Goal: Information Seeking & Learning: Learn about a topic

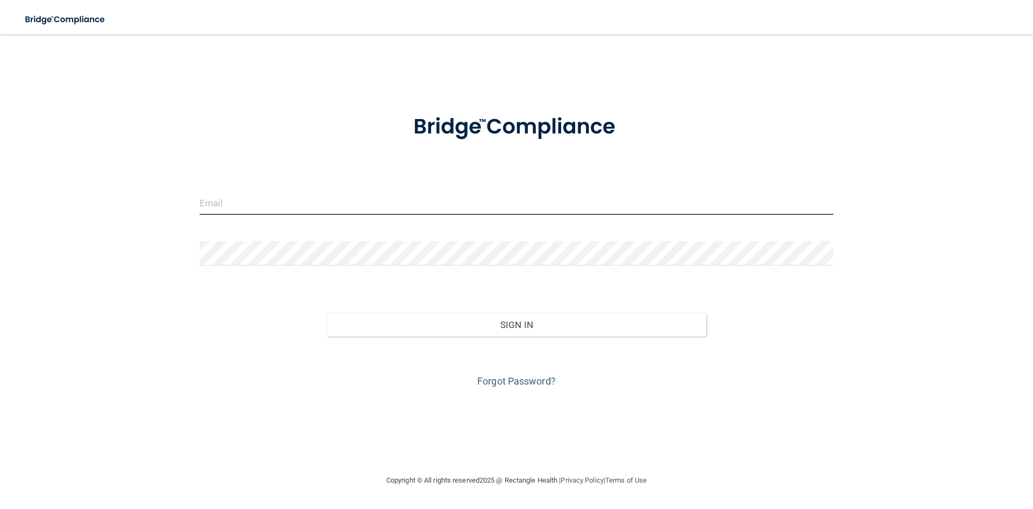
click at [285, 208] on input "email" at bounding box center [517, 202] width 634 height 24
type input "[EMAIL_ADDRESS][DOMAIN_NAME]"
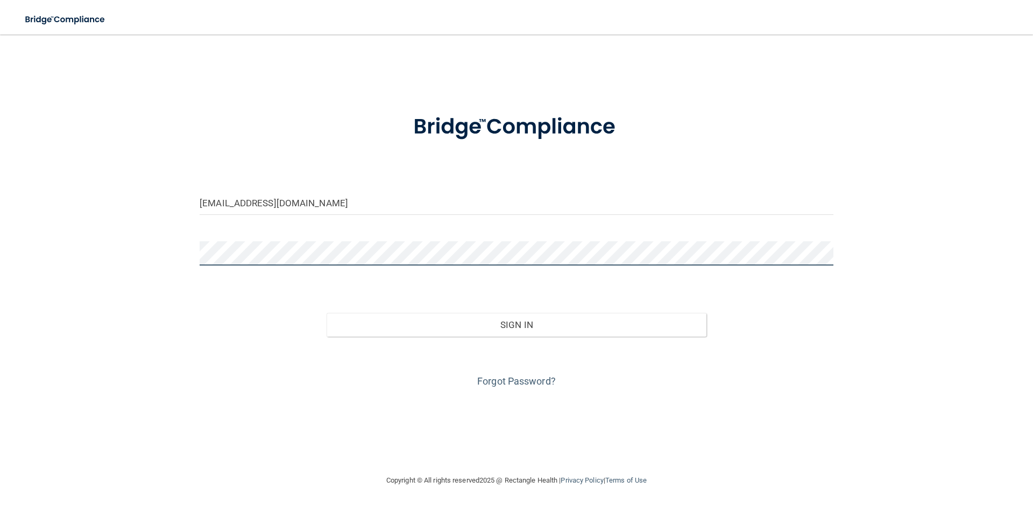
click at [327, 313] on button "Sign In" at bounding box center [517, 325] width 380 height 24
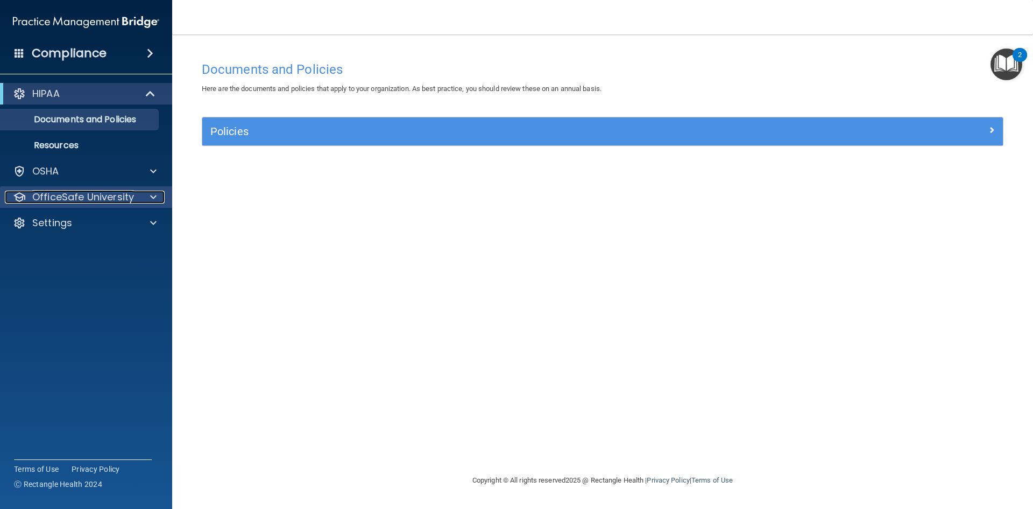
click at [84, 203] on p "OfficeSafe University" at bounding box center [83, 196] width 102 height 13
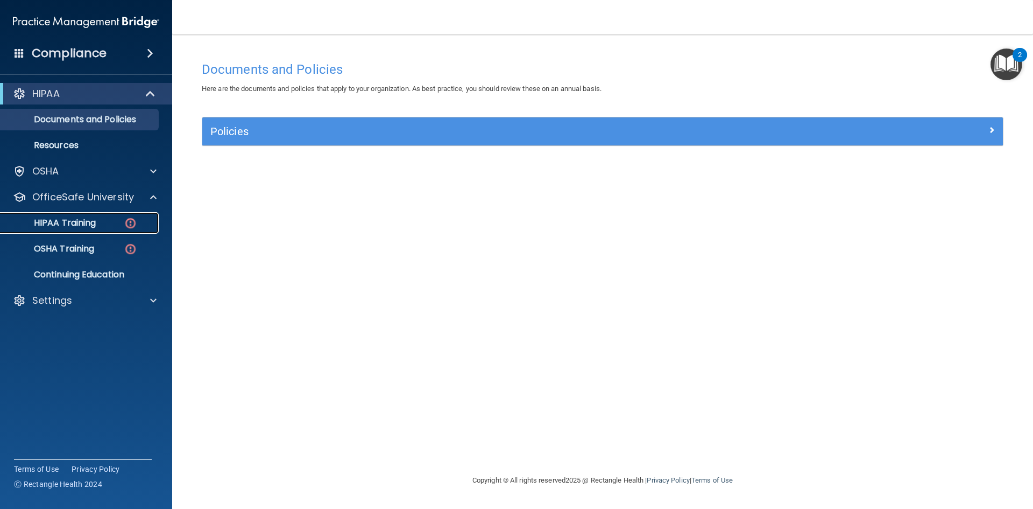
click at [72, 222] on p "HIPAA Training" at bounding box center [51, 222] width 89 height 11
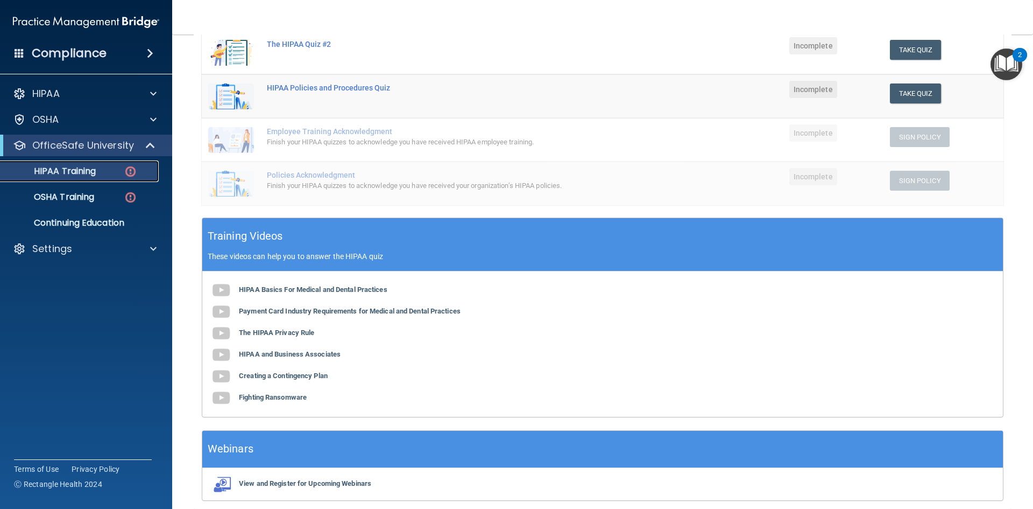
scroll to position [245, 0]
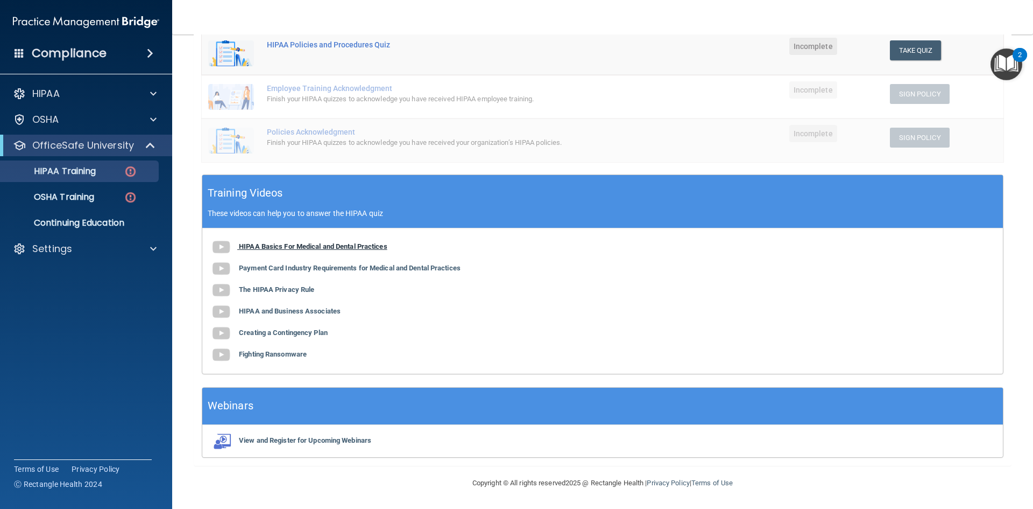
click at [324, 246] on b "HIPAA Basics For Medical and Dental Practices" at bounding box center [313, 246] width 149 height 8
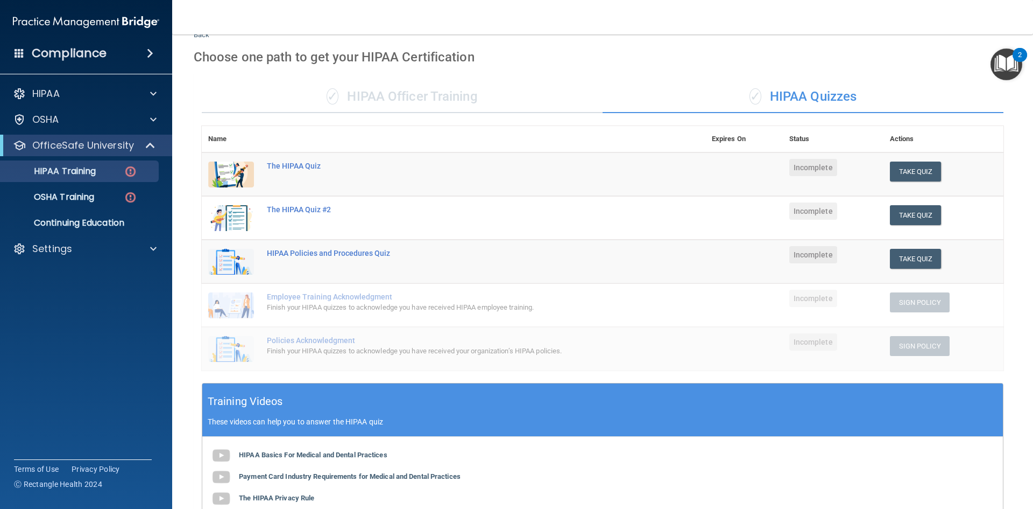
scroll to position [0, 0]
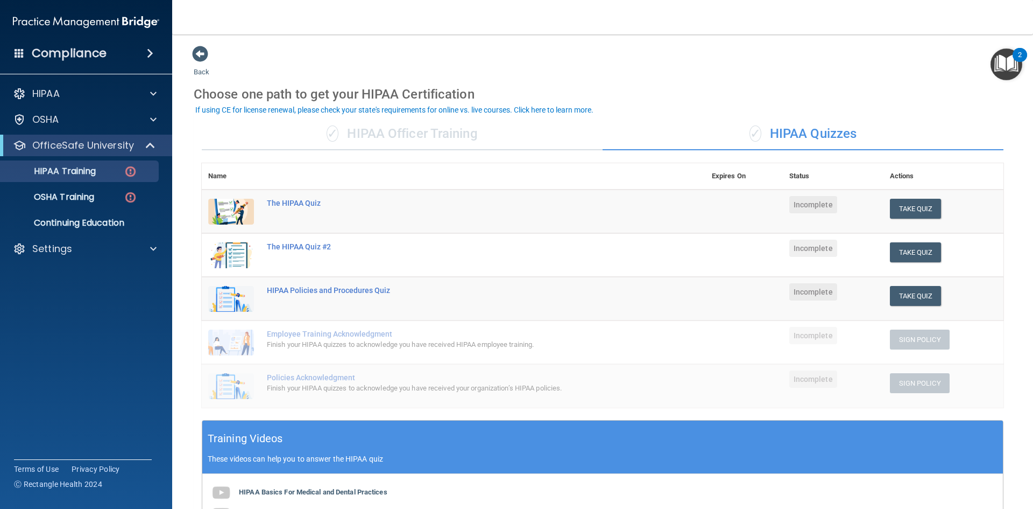
click at [389, 135] on div "✓ HIPAA Officer Training" at bounding box center [402, 134] width 401 height 32
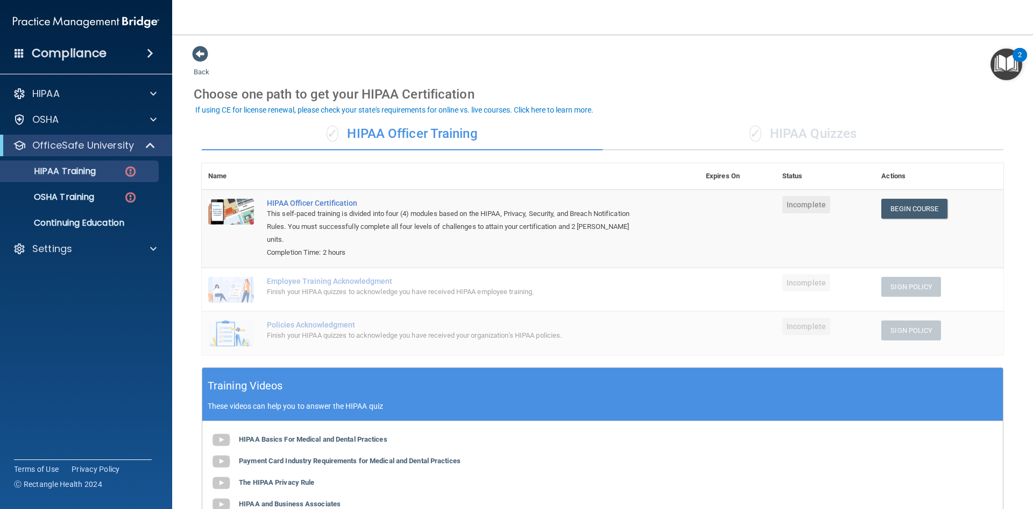
click at [750, 132] on span "✓" at bounding box center [756, 133] width 12 height 16
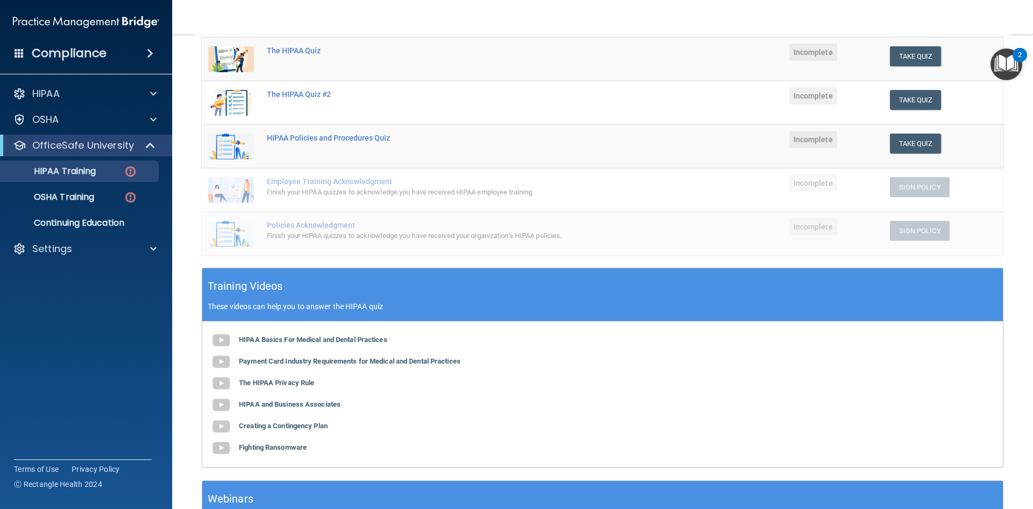
scroll to position [161, 0]
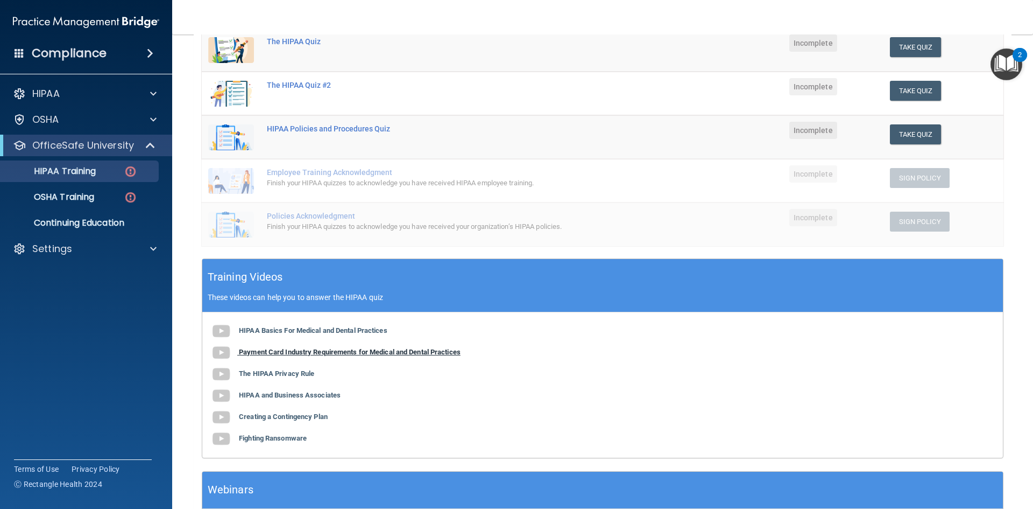
click at [308, 351] on b "Payment Card Industry Requirements for Medical and Dental Practices" at bounding box center [350, 352] width 222 height 8
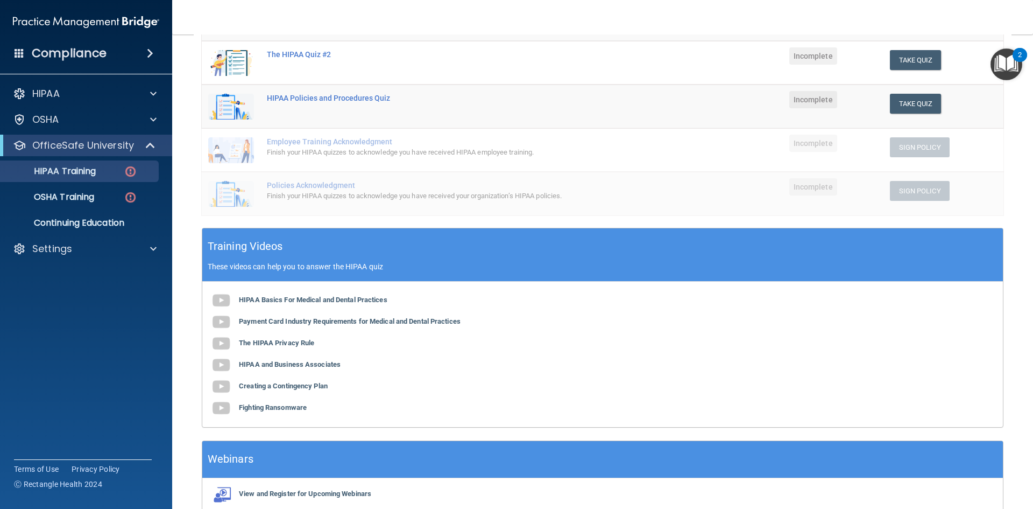
scroll to position [192, 0]
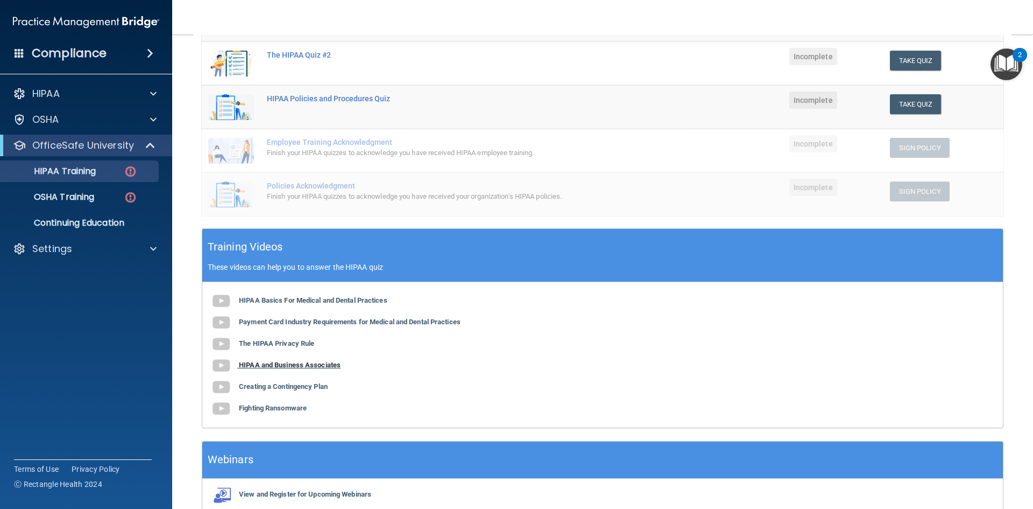
click at [314, 368] on b "HIPAA and Business Associates" at bounding box center [290, 365] width 102 height 8
click at [259, 344] on b "The HIPAA Privacy Rule" at bounding box center [276, 343] width 75 height 8
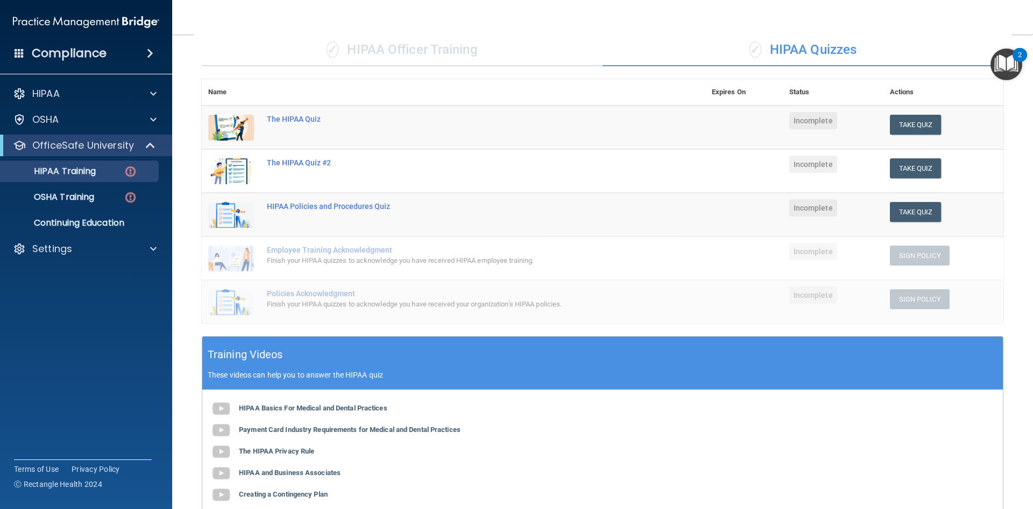
scroll to position [30, 0]
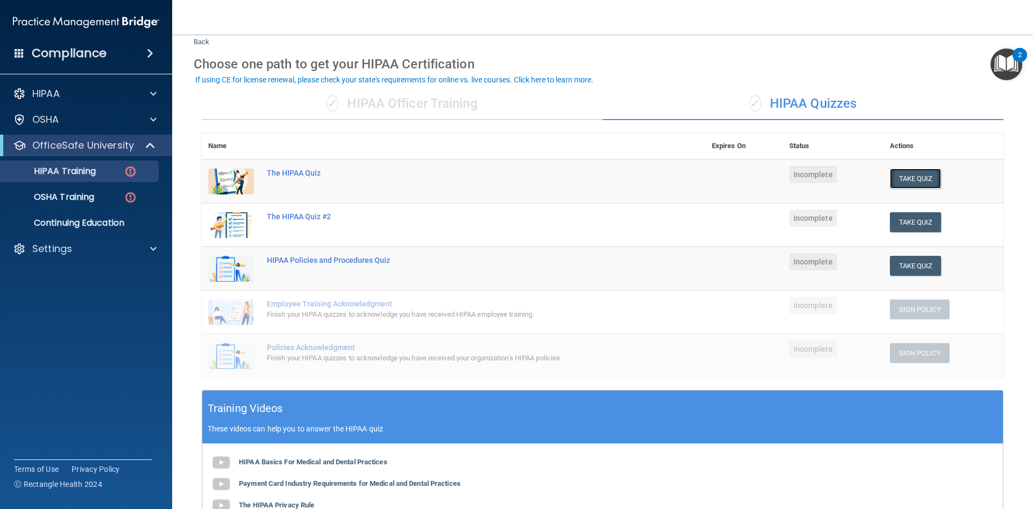
click at [903, 178] on button "Take Quiz" at bounding box center [916, 178] width 52 height 20
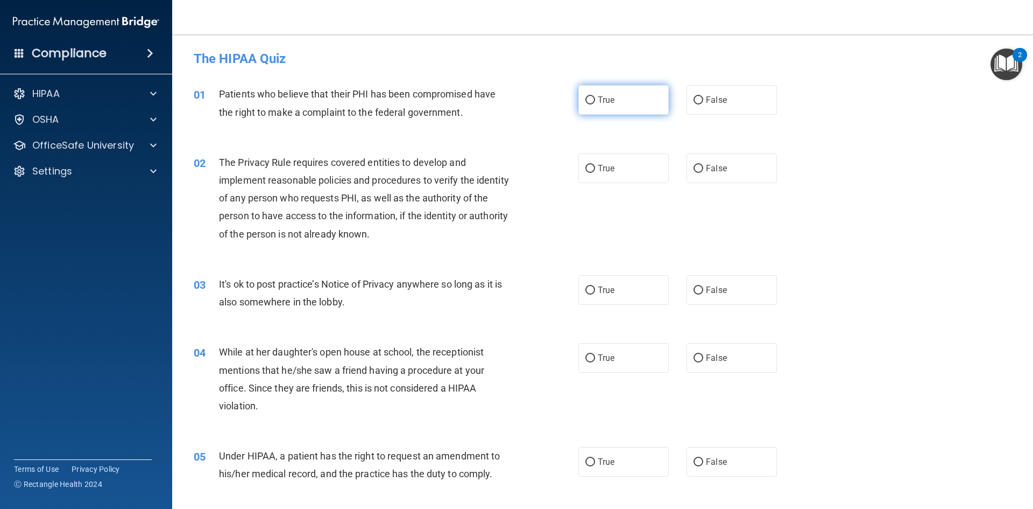
click at [598, 103] on span "True" at bounding box center [606, 100] width 17 height 10
click at [595, 103] on input "True" at bounding box center [590, 100] width 10 height 8
radio input "true"
click at [609, 165] on span "True" at bounding box center [606, 168] width 17 height 10
click at [595, 165] on input "True" at bounding box center [590, 169] width 10 height 8
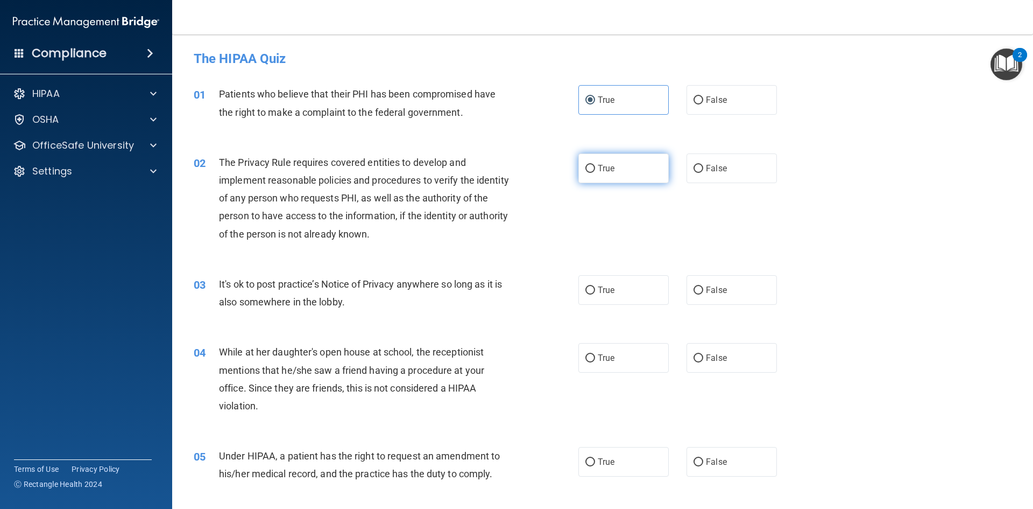
radio input "true"
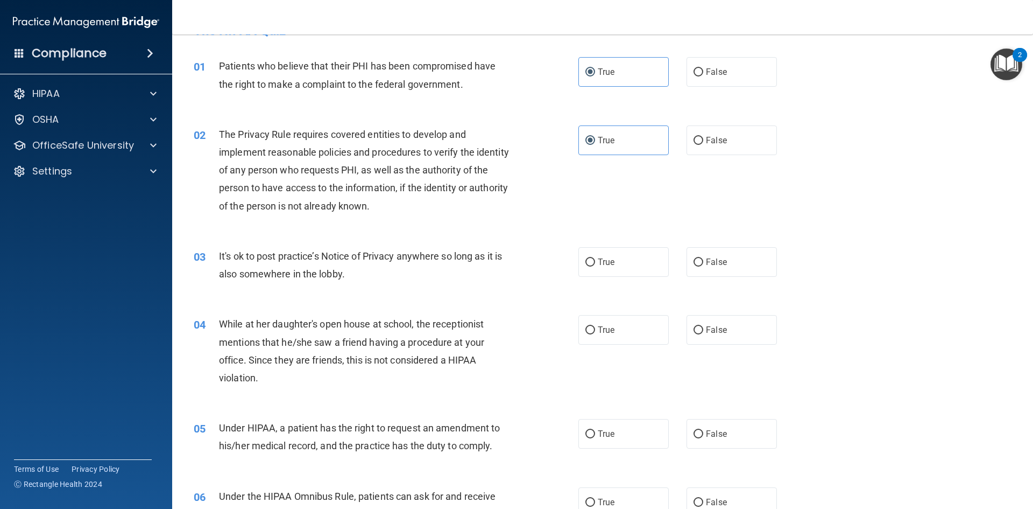
scroll to position [108, 0]
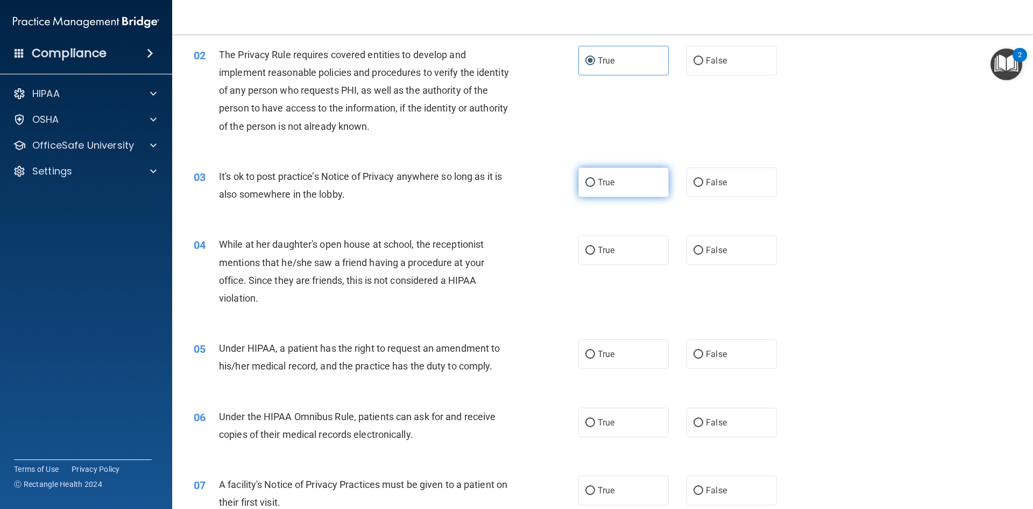
click at [589, 186] on input "True" at bounding box center [590, 183] width 10 height 8
radio input "true"
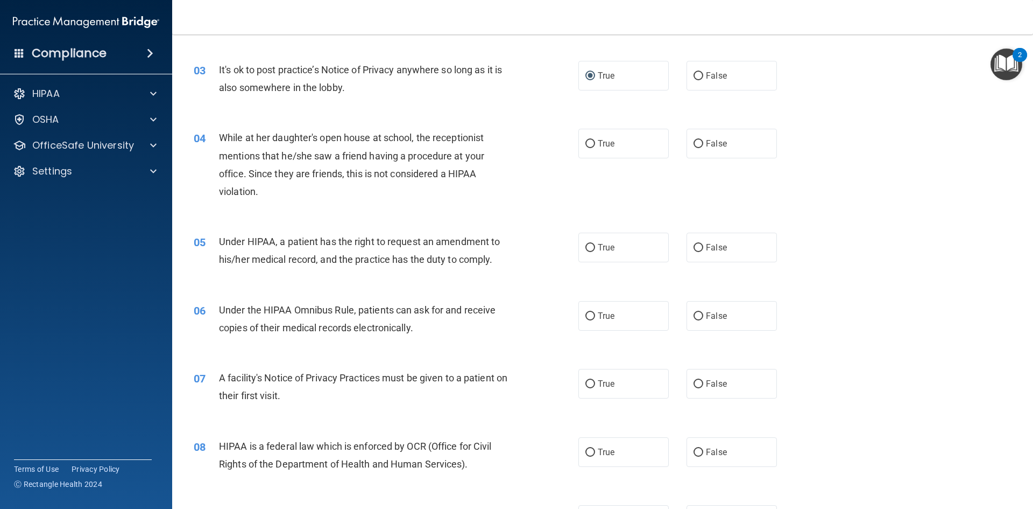
scroll to position [215, 0]
click at [738, 142] on label "False" at bounding box center [732, 143] width 90 height 30
click at [703, 142] on input "False" at bounding box center [699, 143] width 10 height 8
radio input "true"
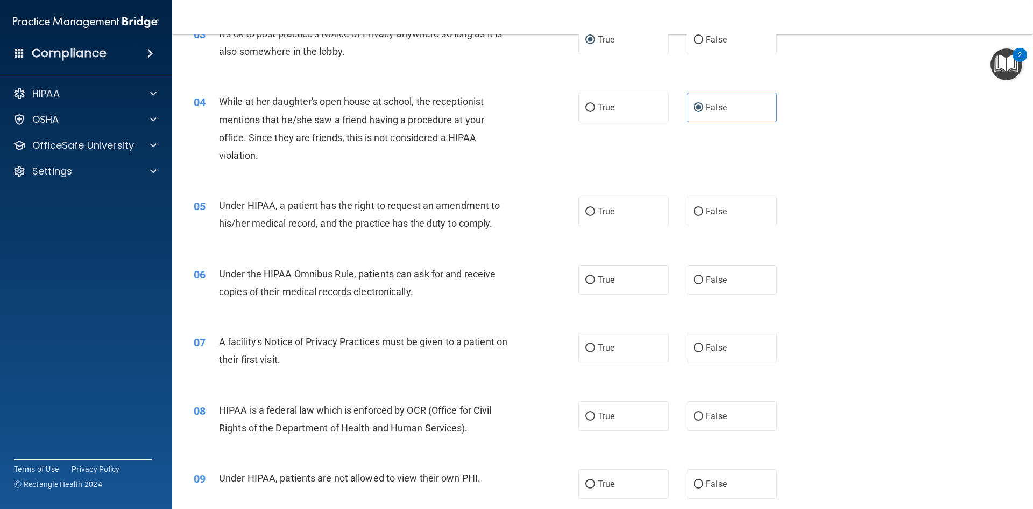
scroll to position [269, 0]
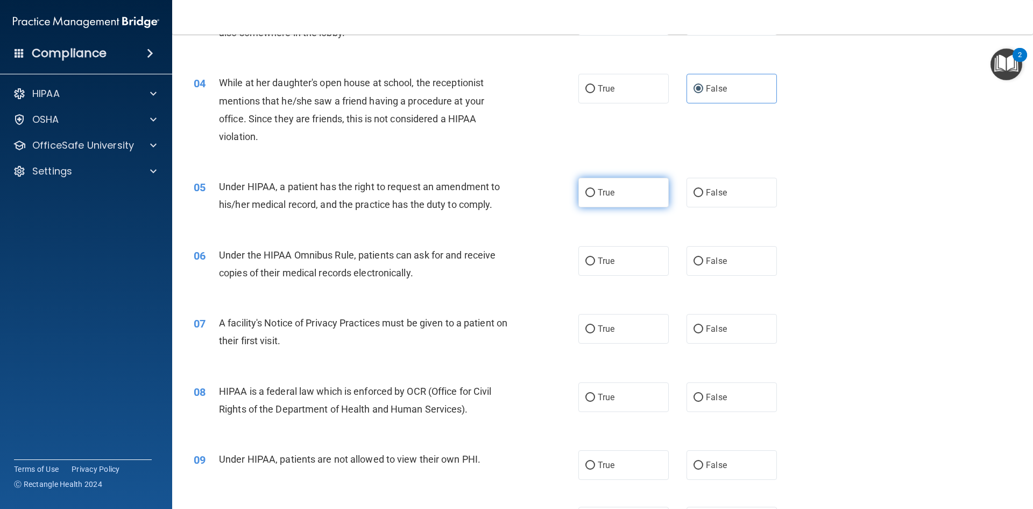
click at [591, 192] on input "True" at bounding box center [590, 193] width 10 height 8
radio input "true"
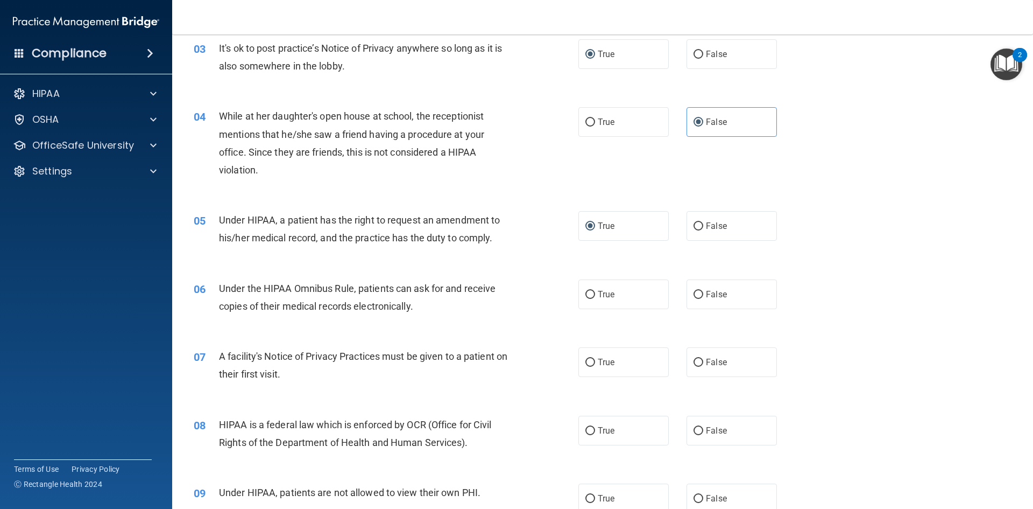
scroll to position [263, 0]
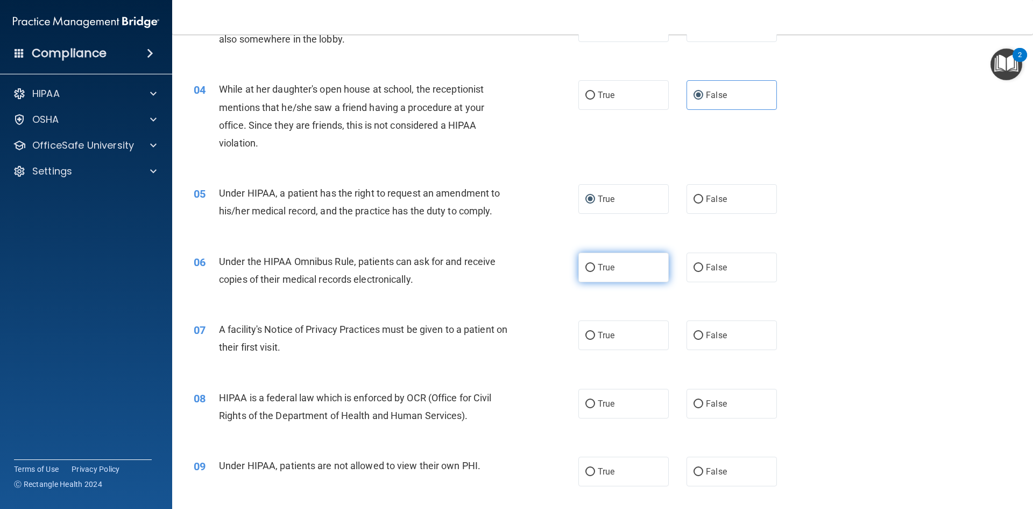
click at [611, 264] on label "True" at bounding box center [623, 267] width 90 height 30
click at [595, 264] on input "True" at bounding box center [590, 268] width 10 height 8
radio input "true"
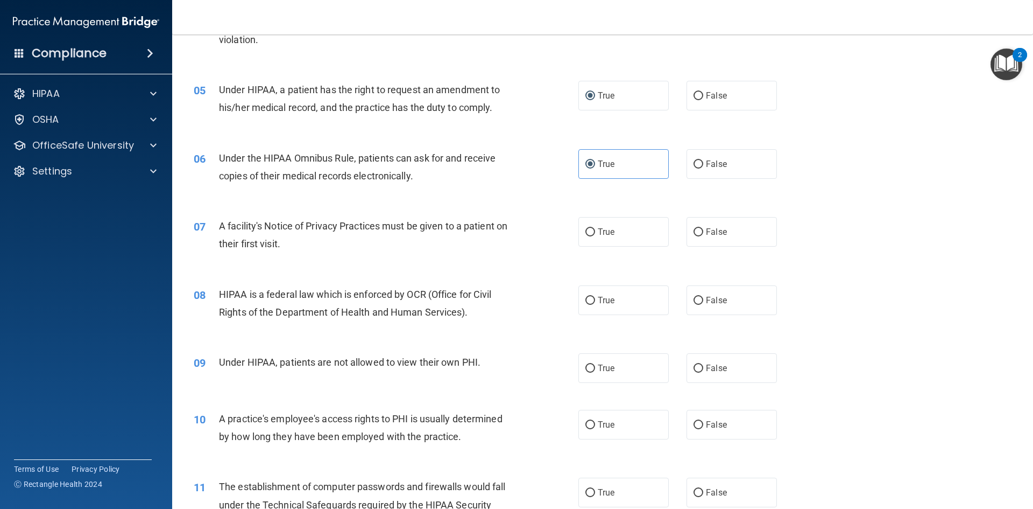
scroll to position [370, 0]
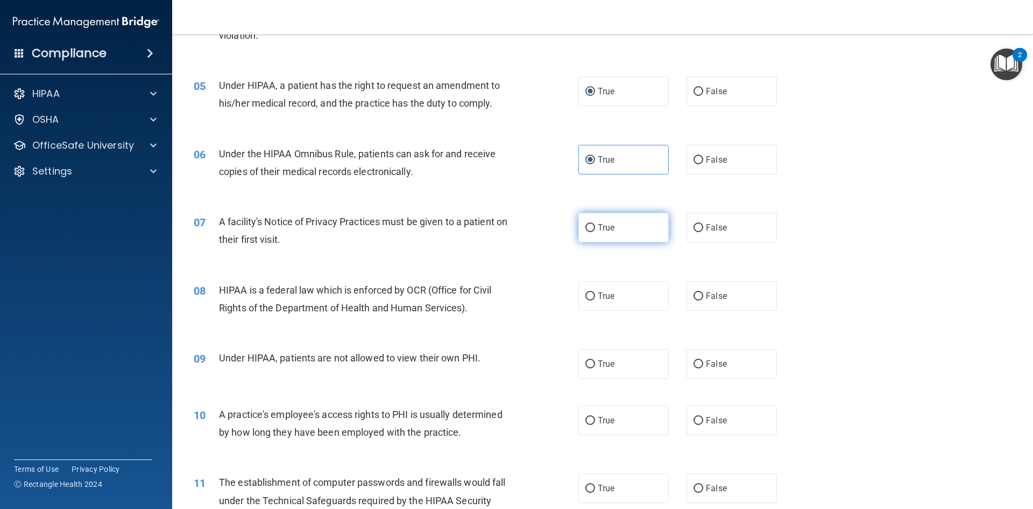
click at [612, 237] on label "True" at bounding box center [623, 228] width 90 height 30
click at [595, 232] on input "True" at bounding box center [590, 228] width 10 height 8
radio input "true"
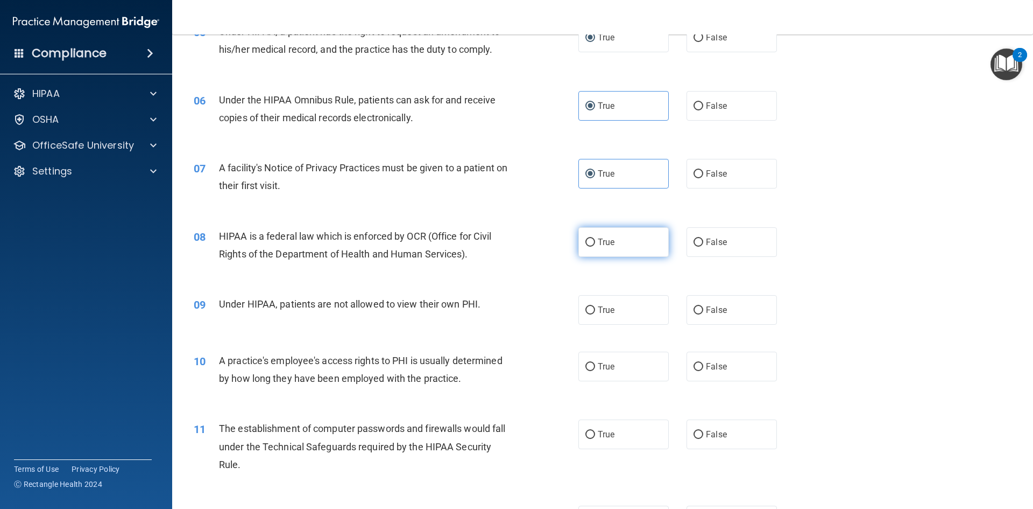
click at [615, 245] on label "True" at bounding box center [623, 242] width 90 height 30
click at [595, 245] on input "True" at bounding box center [590, 242] width 10 height 8
radio input "true"
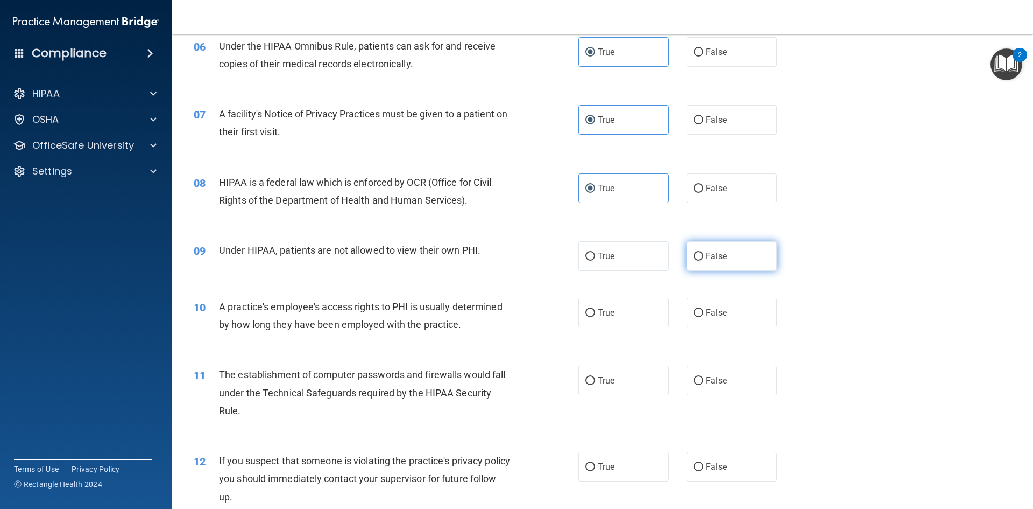
click at [708, 263] on label "False" at bounding box center [732, 256] width 90 height 30
click at [703, 260] on input "False" at bounding box center [699, 256] width 10 height 8
radio input "true"
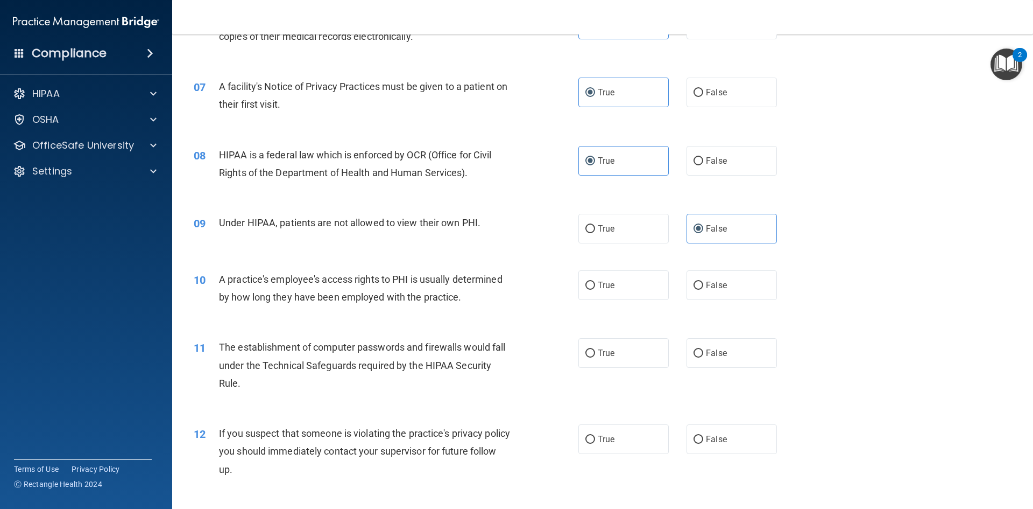
scroll to position [532, 0]
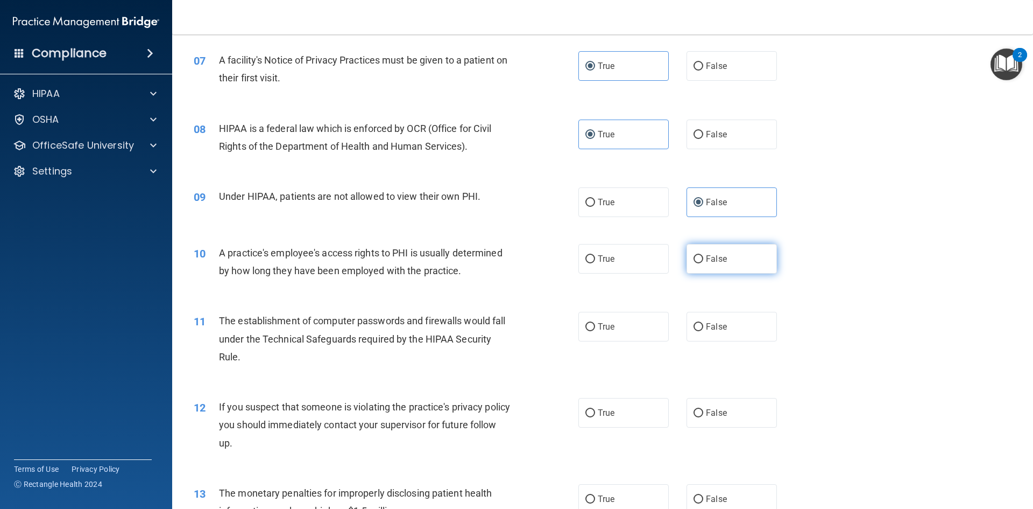
click at [687, 263] on label "False" at bounding box center [732, 259] width 90 height 30
click at [694, 263] on input "False" at bounding box center [699, 259] width 10 height 8
radio input "true"
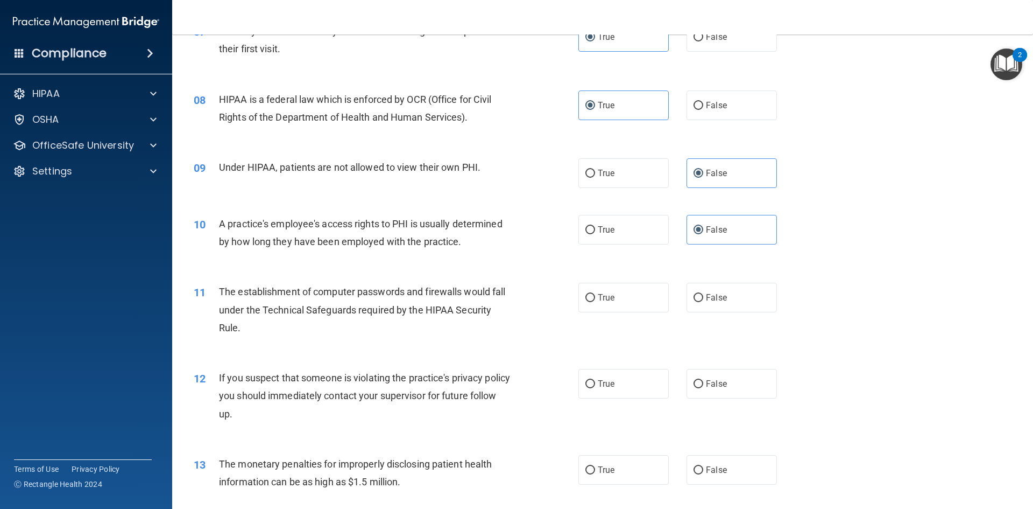
scroll to position [585, 0]
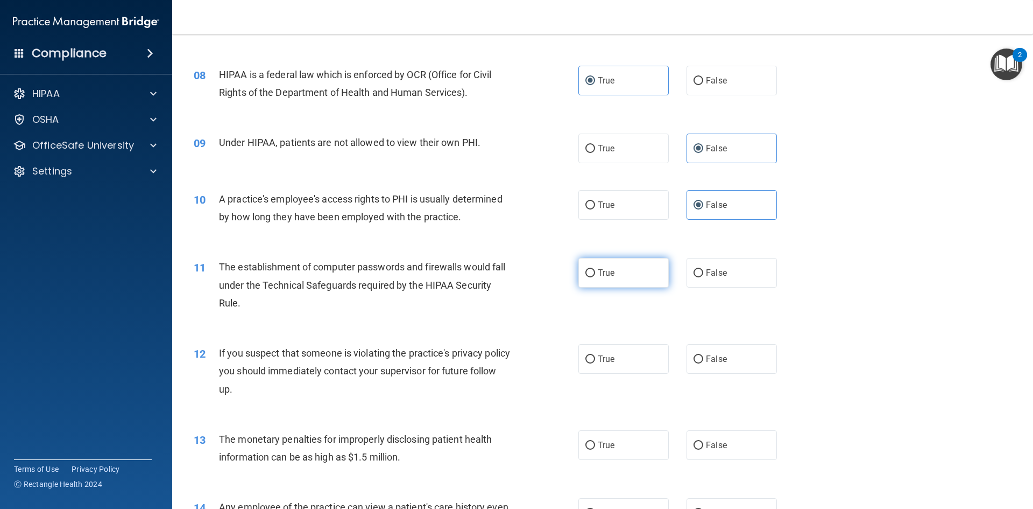
click at [598, 270] on span "True" at bounding box center [606, 272] width 17 height 10
click at [595, 270] on input "True" at bounding box center [590, 273] width 10 height 8
radio input "true"
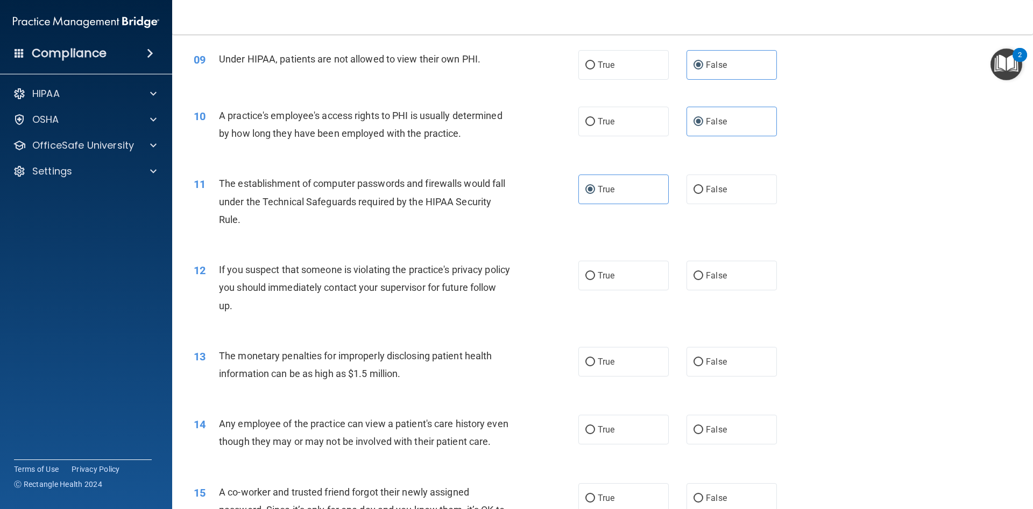
scroll to position [693, 0]
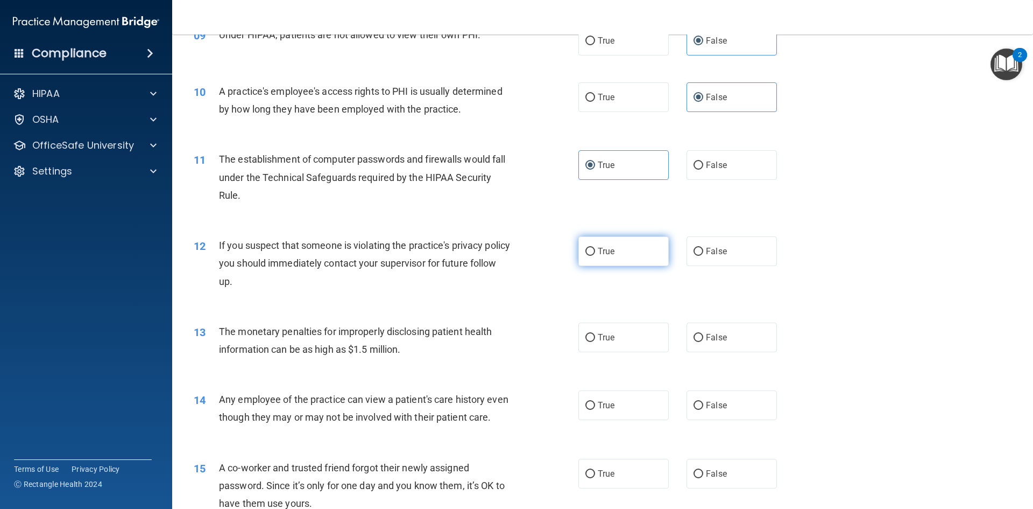
click at [602, 259] on label "True" at bounding box center [623, 251] width 90 height 30
click at [595, 256] on input "True" at bounding box center [590, 252] width 10 height 8
radio input "true"
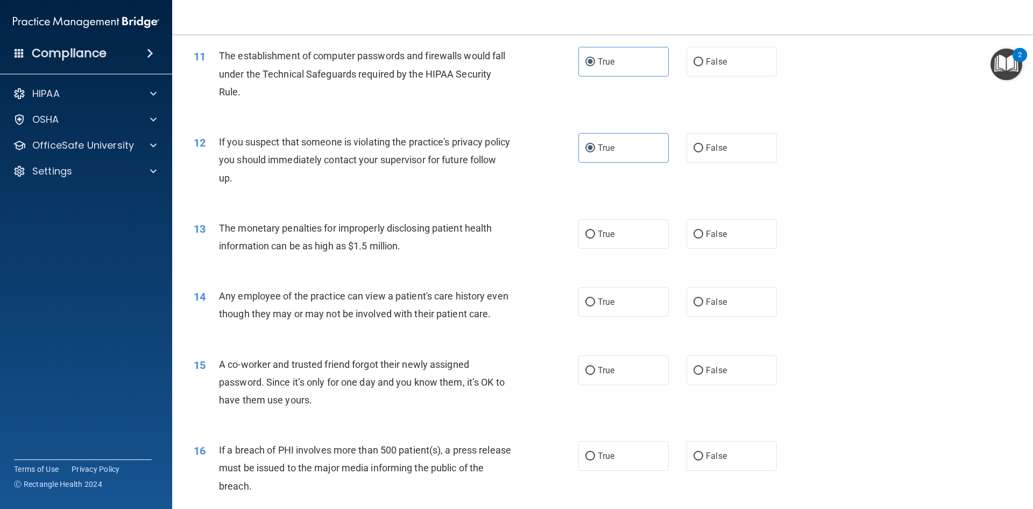
scroll to position [801, 0]
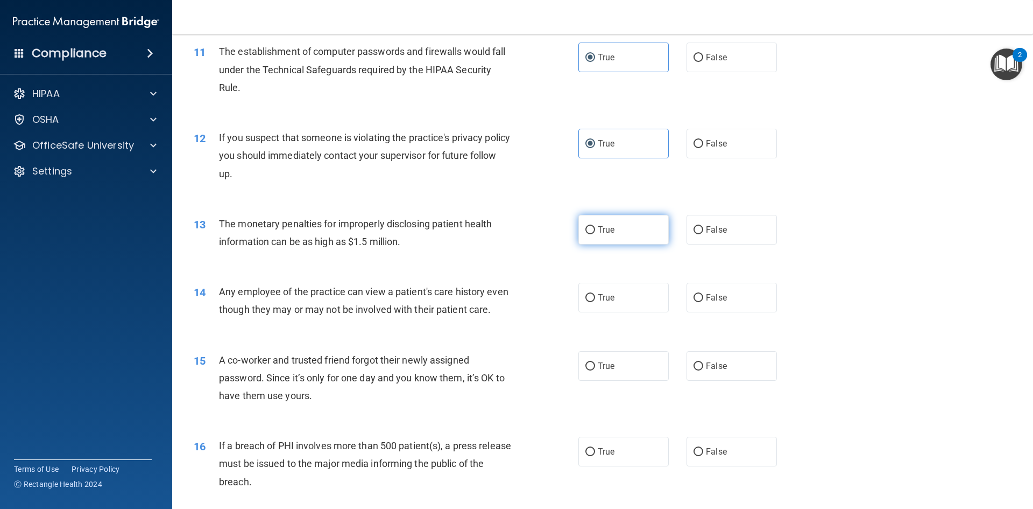
click at [613, 232] on label "True" at bounding box center [623, 230] width 90 height 30
click at [595, 232] on input "True" at bounding box center [590, 230] width 10 height 8
radio input "true"
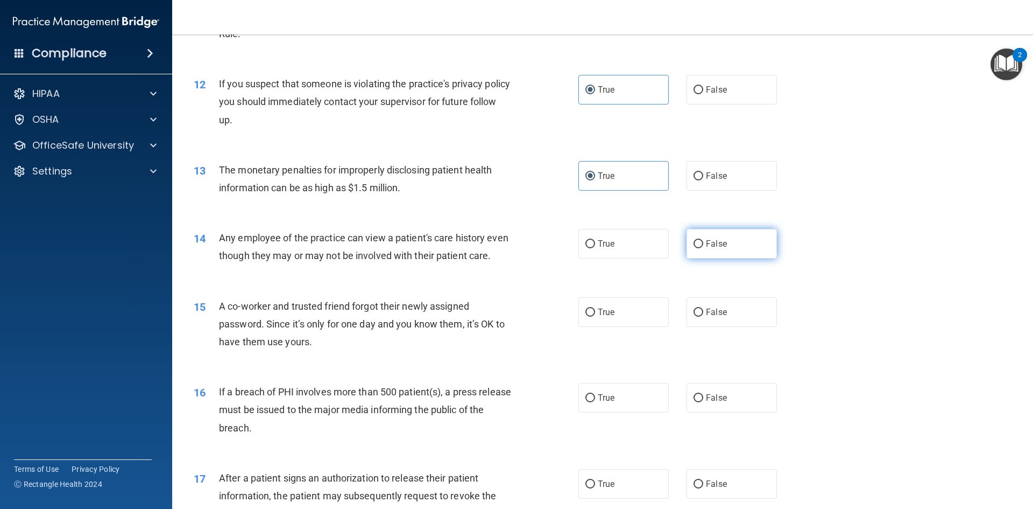
click at [695, 248] on input "False" at bounding box center [699, 244] width 10 height 8
radio input "true"
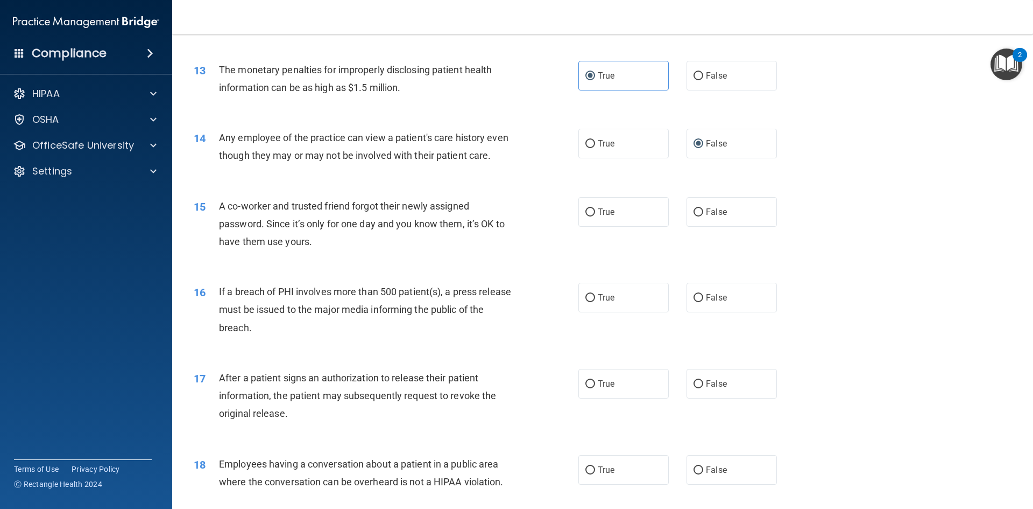
scroll to position [962, 0]
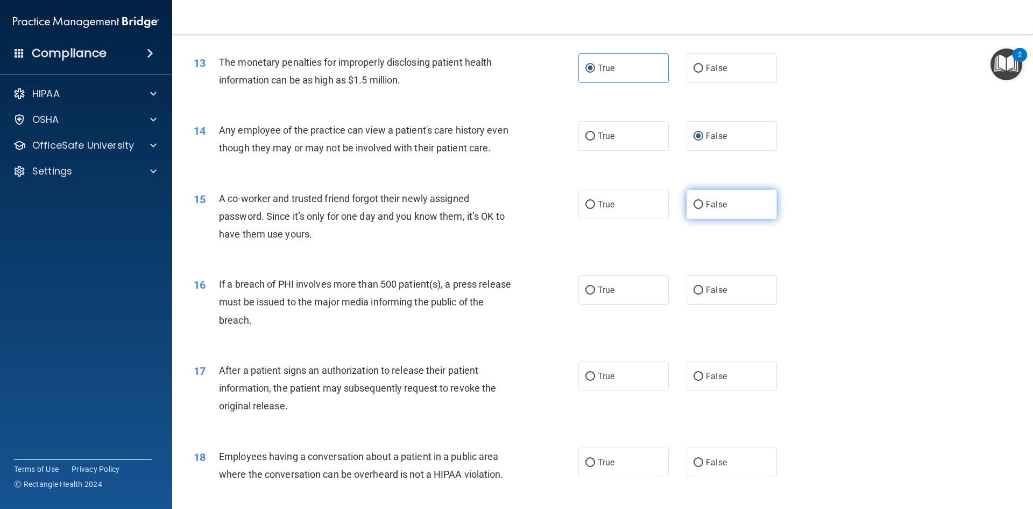
click at [707, 219] on label "False" at bounding box center [732, 204] width 90 height 30
click at [703, 209] on input "False" at bounding box center [699, 205] width 10 height 8
radio input "true"
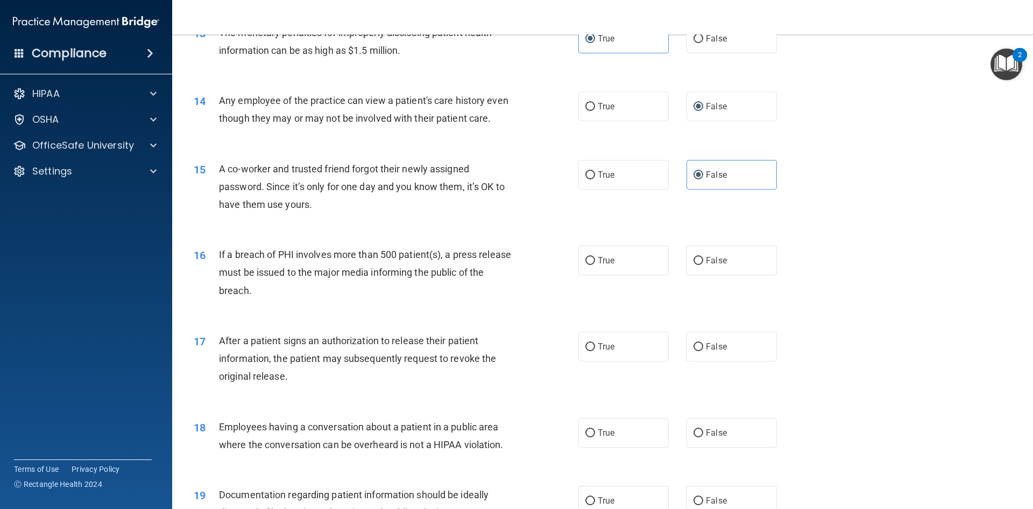
scroll to position [1016, 0]
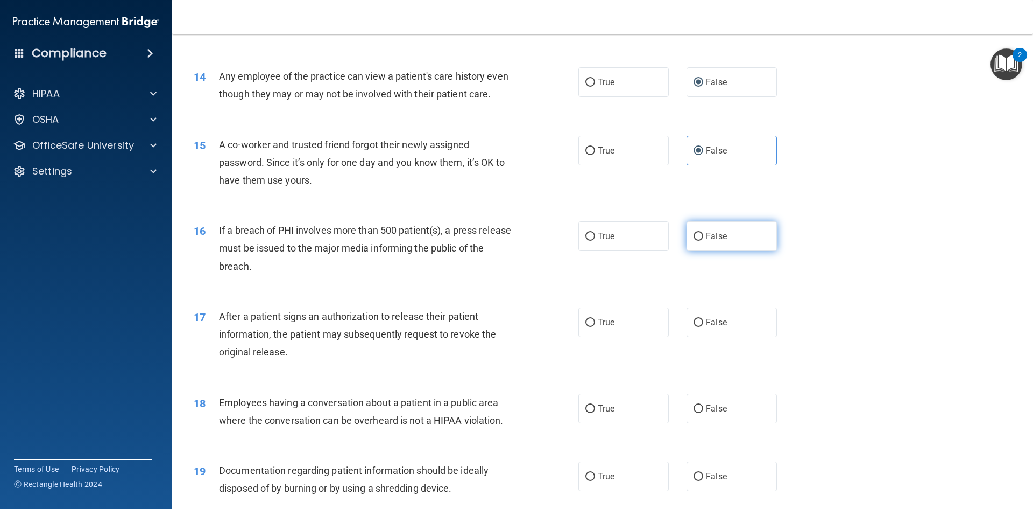
click at [711, 251] on label "False" at bounding box center [732, 236] width 90 height 30
click at [703, 241] on input "False" at bounding box center [699, 236] width 10 height 8
radio input "true"
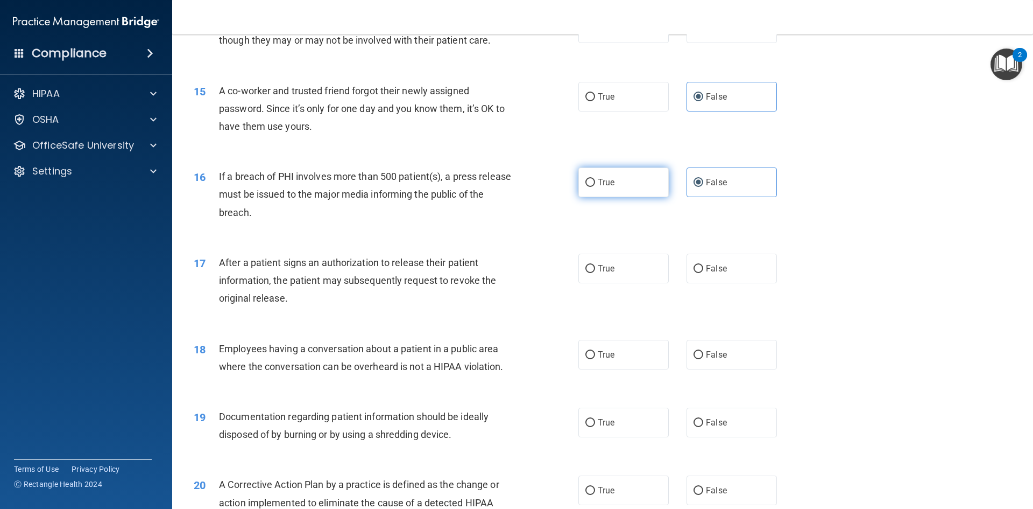
click at [625, 197] on label "True" at bounding box center [623, 182] width 90 height 30
click at [595, 187] on input "True" at bounding box center [590, 183] width 10 height 8
radio input "true"
radio input "false"
click at [599, 273] on span "True" at bounding box center [606, 268] width 17 height 10
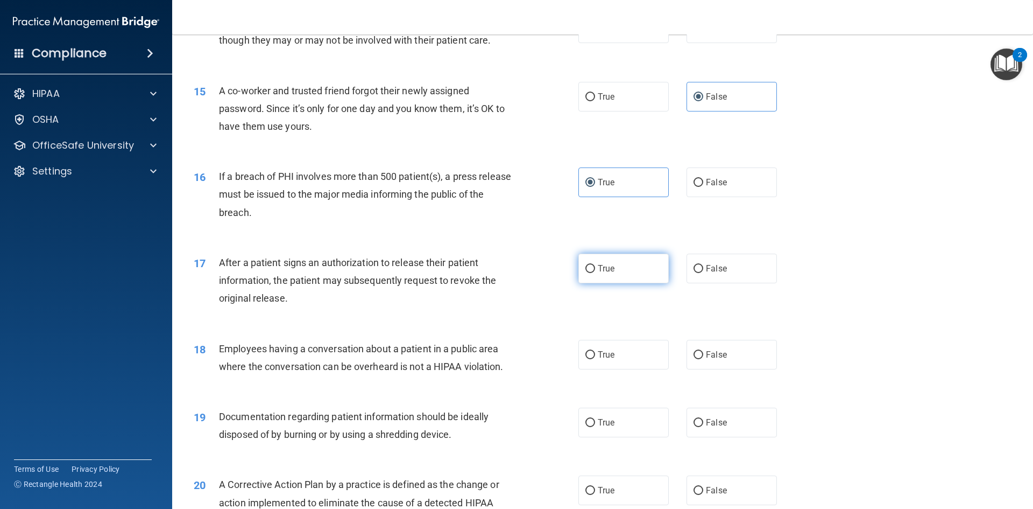
click at [595, 273] on input "True" at bounding box center [590, 269] width 10 height 8
radio input "true"
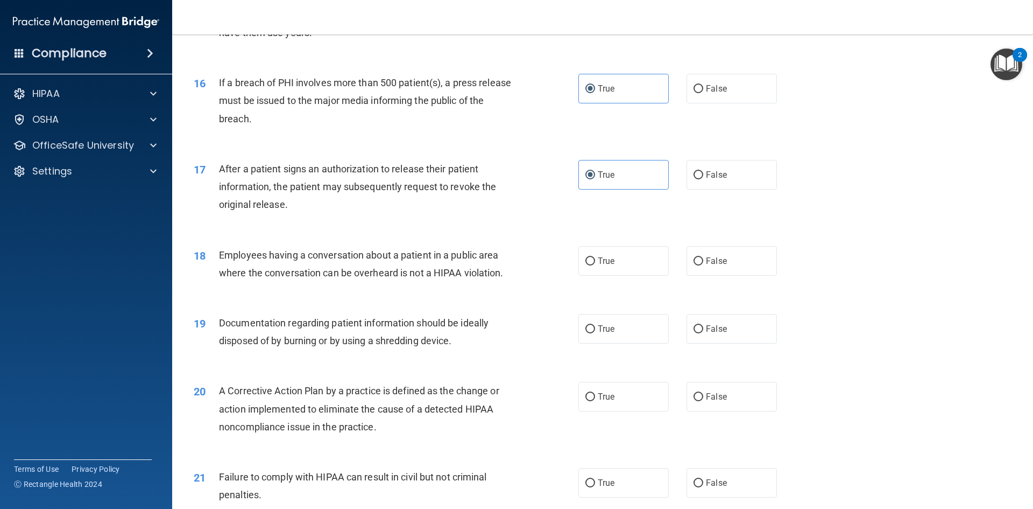
scroll to position [1177, 0]
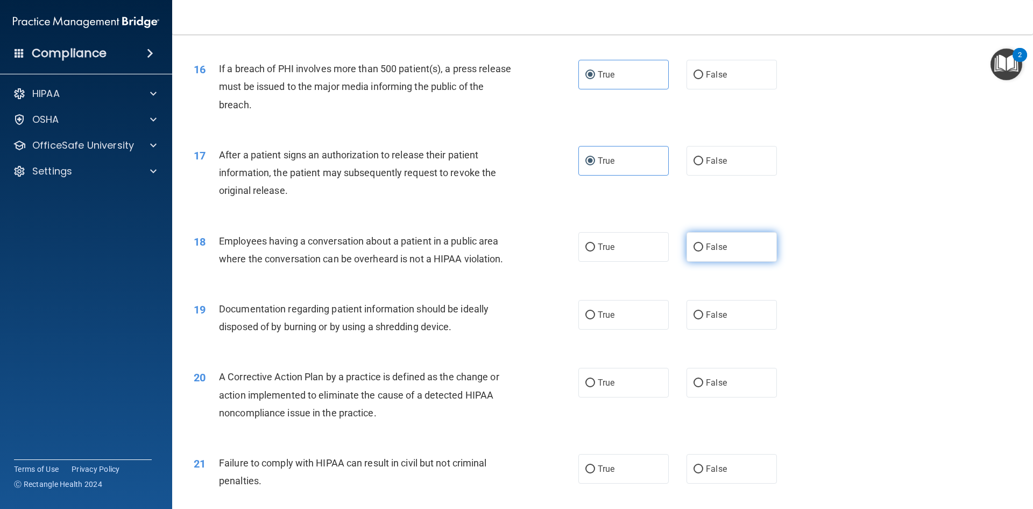
click at [726, 262] on label "False" at bounding box center [732, 247] width 90 height 30
click at [703, 251] on input "False" at bounding box center [699, 247] width 10 height 8
radio input "true"
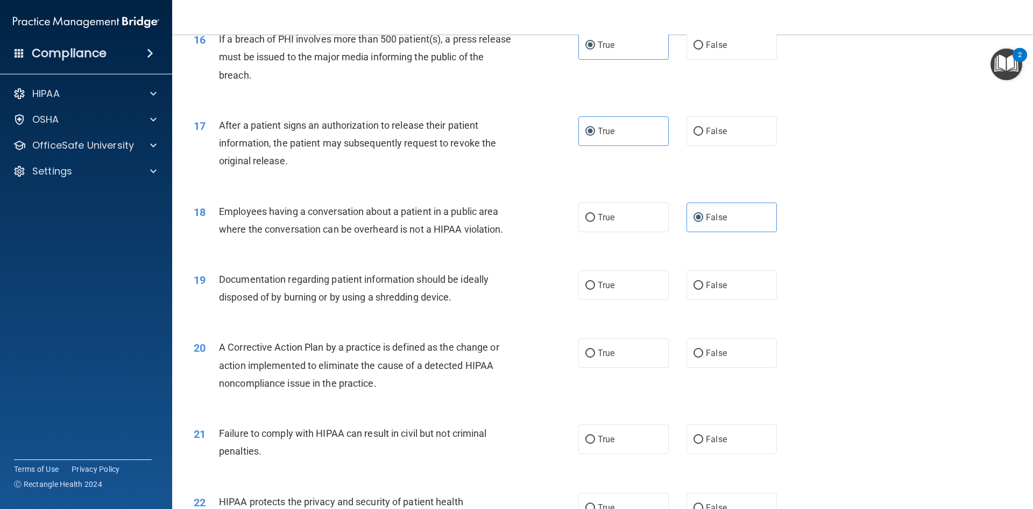
scroll to position [1231, 0]
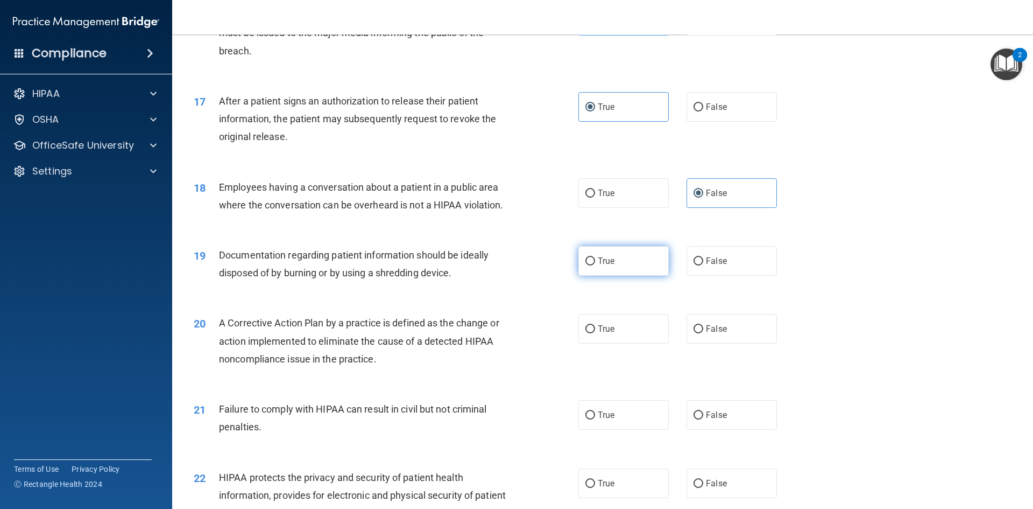
click at [602, 266] on span "True" at bounding box center [606, 261] width 17 height 10
click at [595, 265] on input "True" at bounding box center [590, 261] width 10 height 8
radio input "true"
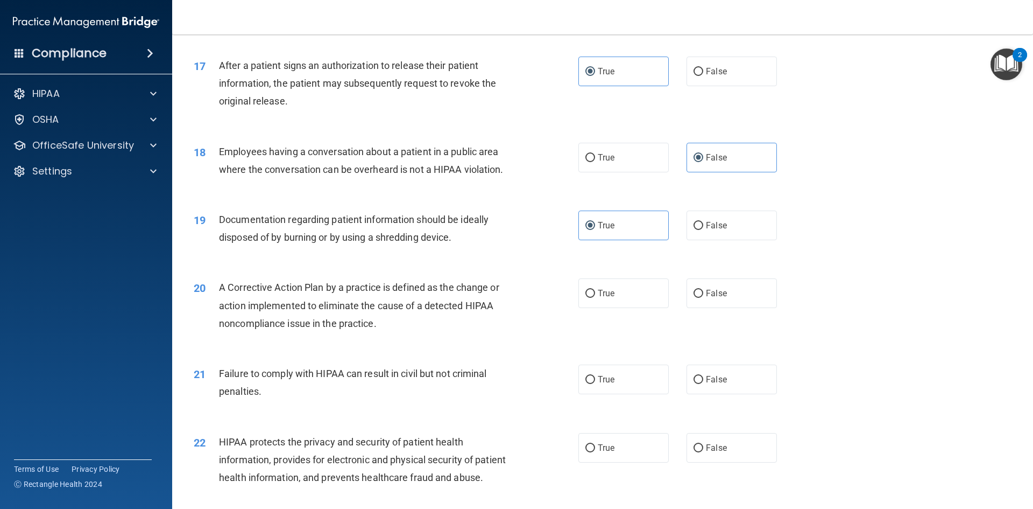
scroll to position [1285, 0]
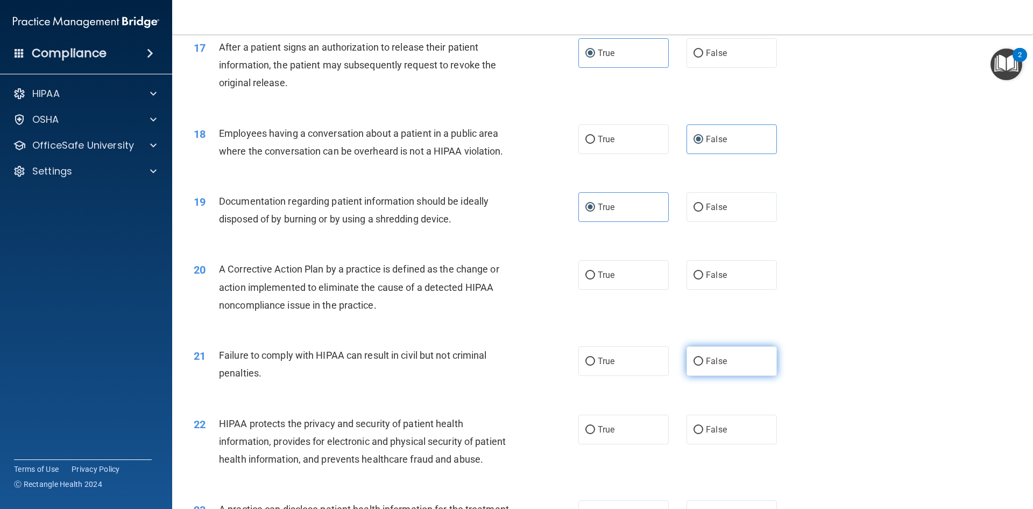
click at [689, 376] on label "False" at bounding box center [732, 361] width 90 height 30
click at [694, 365] on input "False" at bounding box center [699, 361] width 10 height 8
radio input "true"
click at [601, 280] on span "True" at bounding box center [606, 275] width 17 height 10
click at [595, 279] on input "True" at bounding box center [590, 275] width 10 height 8
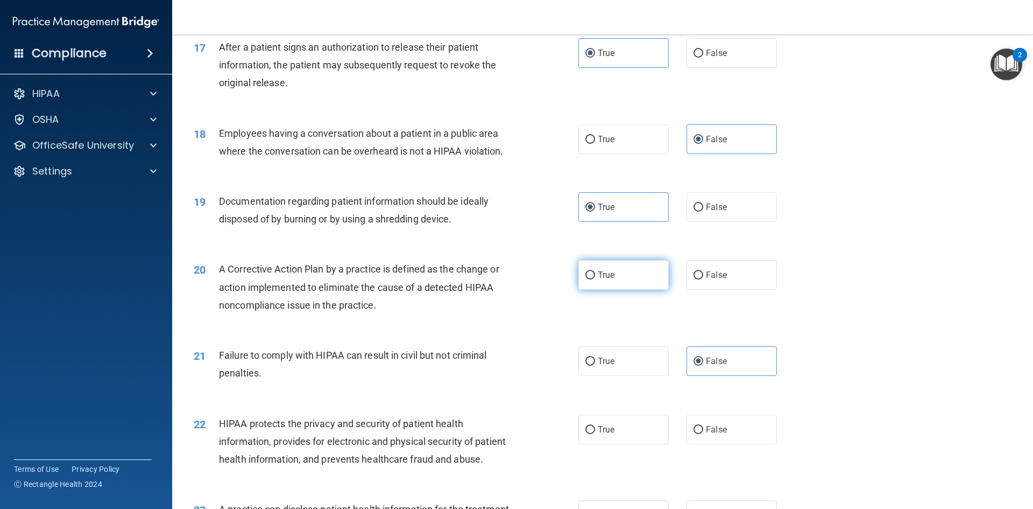
radio input "true"
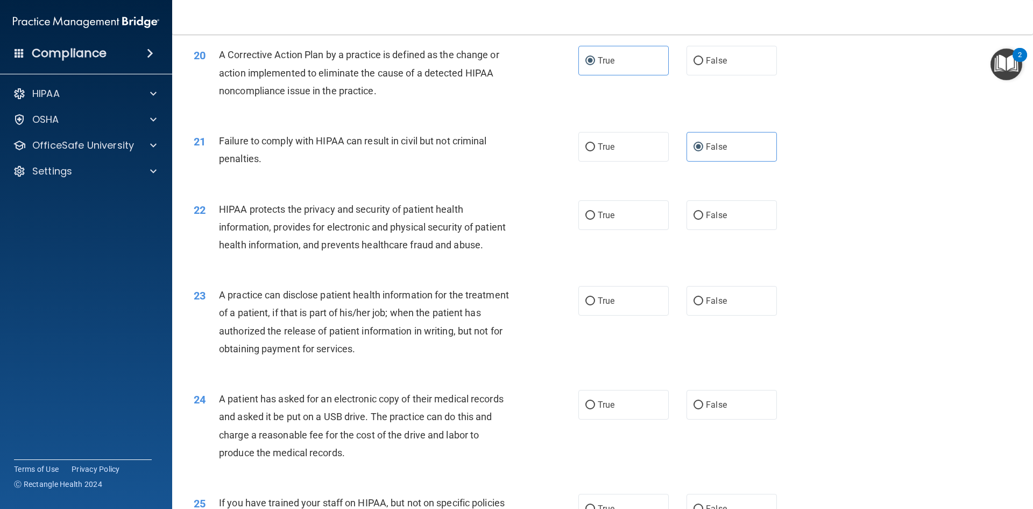
scroll to position [1500, 0]
click at [718, 229] on label "False" at bounding box center [732, 214] width 90 height 30
click at [703, 218] on input "False" at bounding box center [699, 214] width 10 height 8
radio input "true"
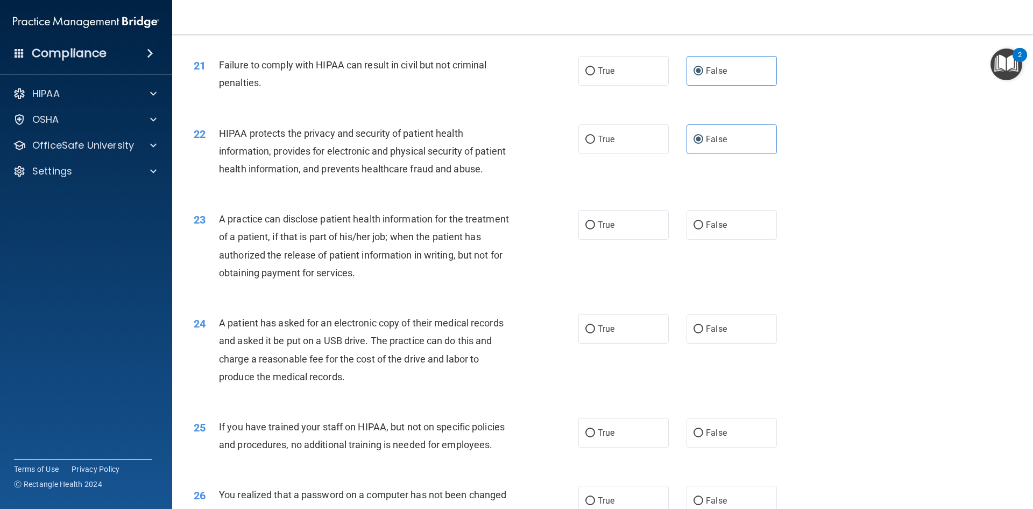
scroll to position [1608, 0]
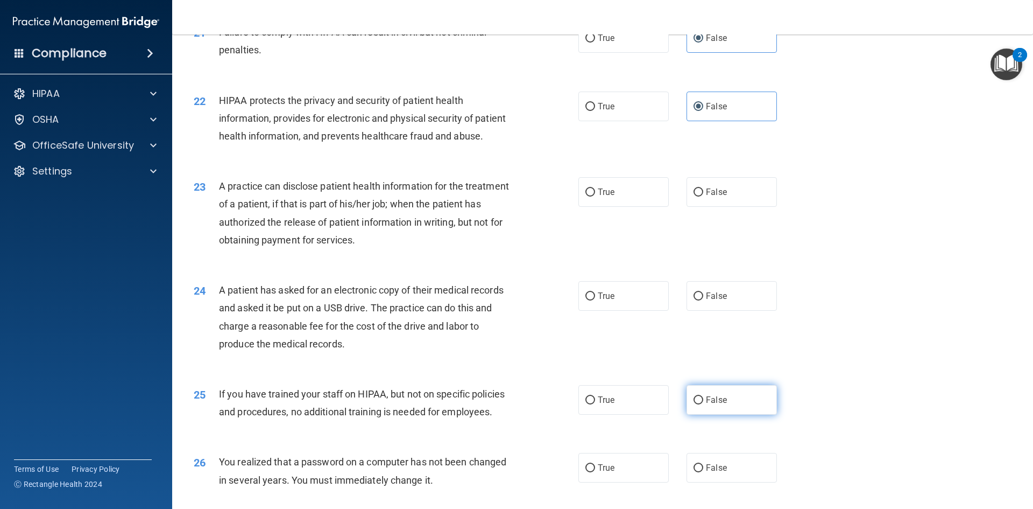
click at [706, 405] on span "False" at bounding box center [716, 399] width 21 height 10
click at [702, 404] on input "False" at bounding box center [699, 400] width 10 height 8
radio input "true"
click at [607, 301] on span "True" at bounding box center [606, 296] width 17 height 10
click at [595, 300] on input "True" at bounding box center [590, 296] width 10 height 8
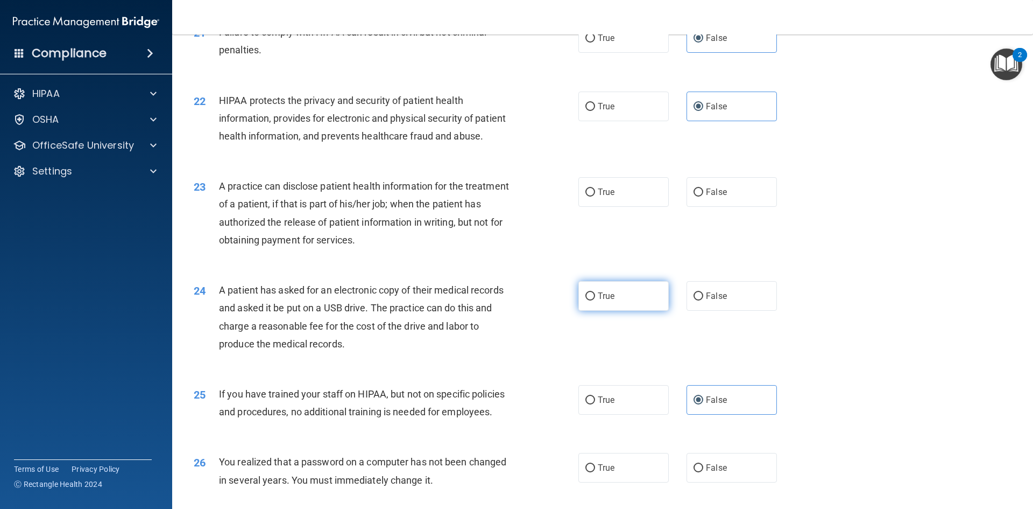
radio input "true"
click at [595, 207] on label "True" at bounding box center [623, 192] width 90 height 30
click at [595, 196] on input "True" at bounding box center [590, 192] width 10 height 8
radio input "true"
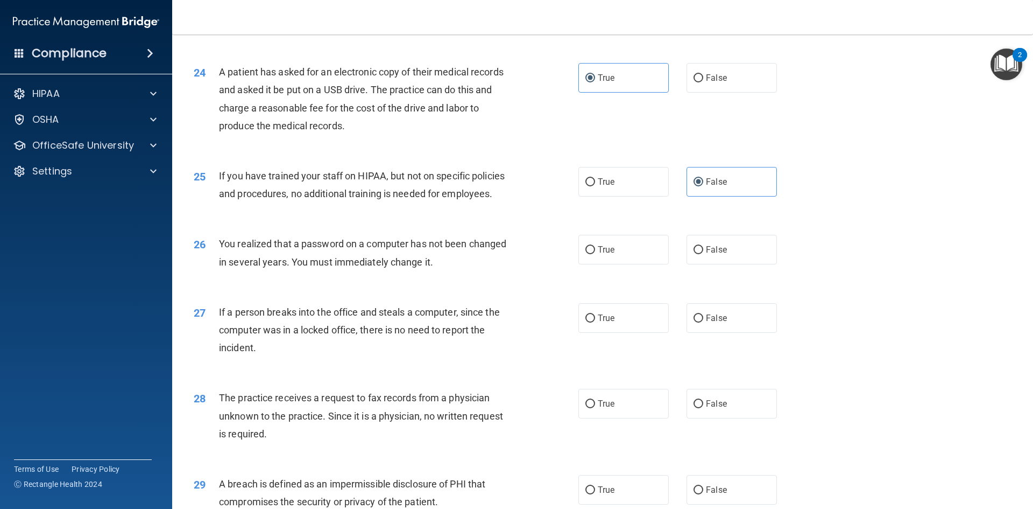
scroll to position [1877, 0]
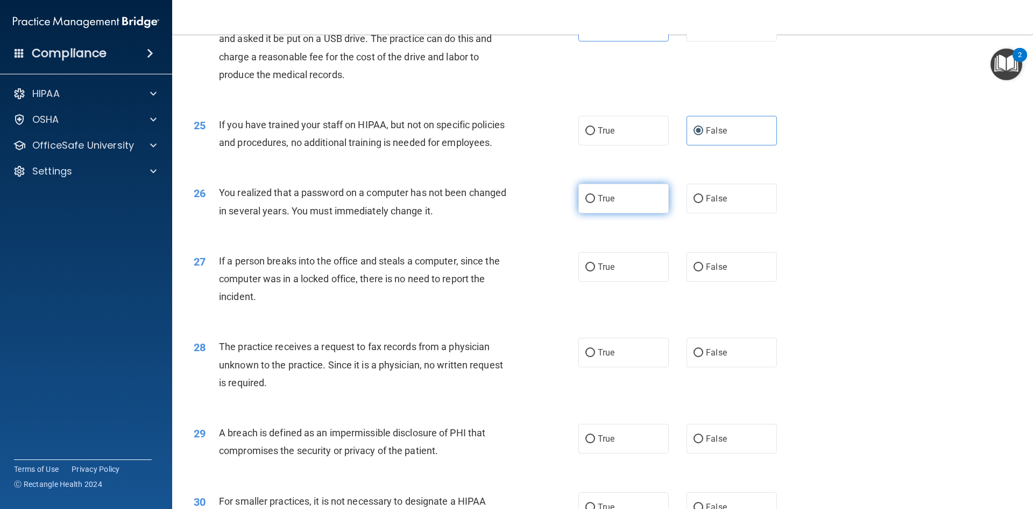
click at [644, 213] on label "True" at bounding box center [623, 198] width 90 height 30
click at [595, 203] on input "True" at bounding box center [590, 199] width 10 height 8
radio input "true"
click at [700, 281] on label "False" at bounding box center [732, 267] width 90 height 30
click at [700, 271] on input "False" at bounding box center [699, 267] width 10 height 8
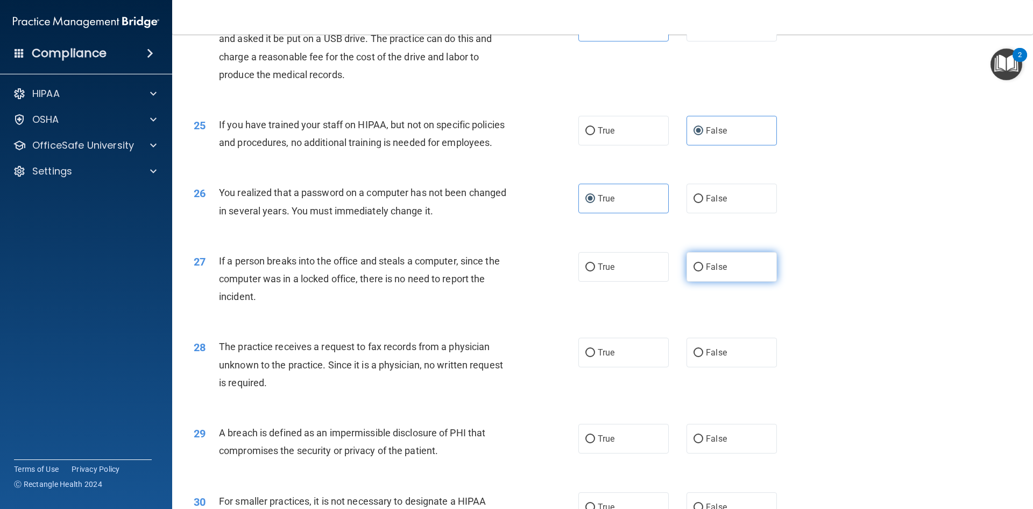
radio input "true"
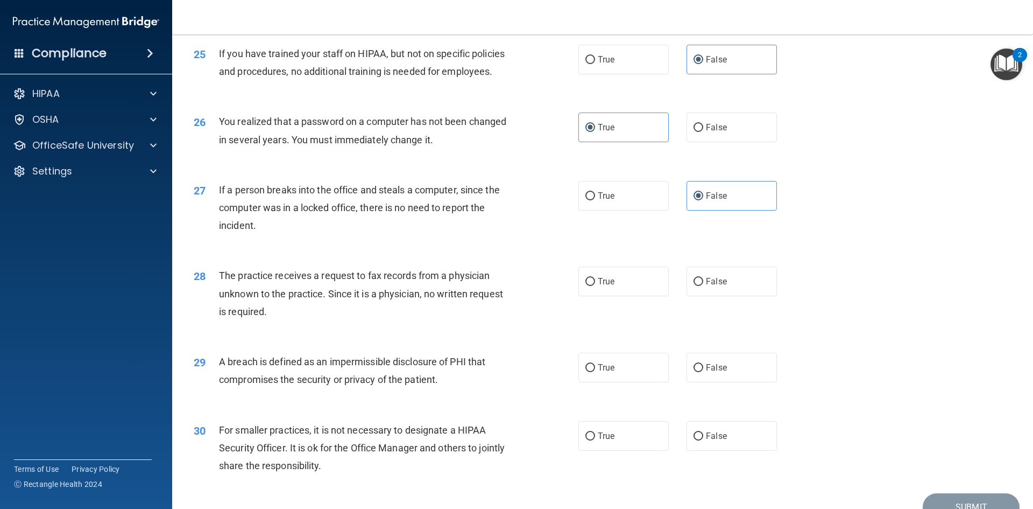
scroll to position [2038, 0]
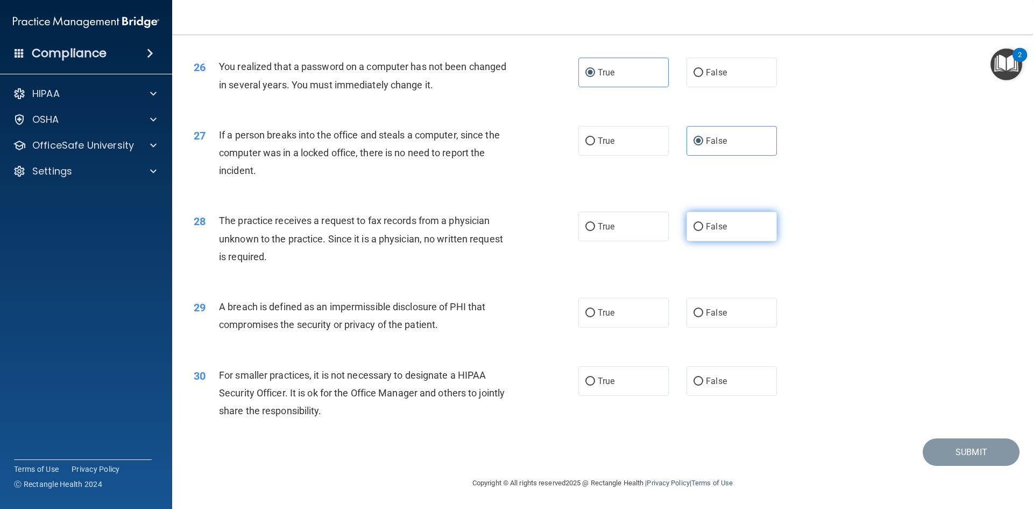
click at [715, 241] on label "False" at bounding box center [732, 226] width 90 height 30
click at [703, 231] on input "False" at bounding box center [699, 227] width 10 height 8
radio input "true"
click at [622, 312] on label "True" at bounding box center [623, 313] width 90 height 30
click at [595, 312] on input "True" at bounding box center [590, 313] width 10 height 8
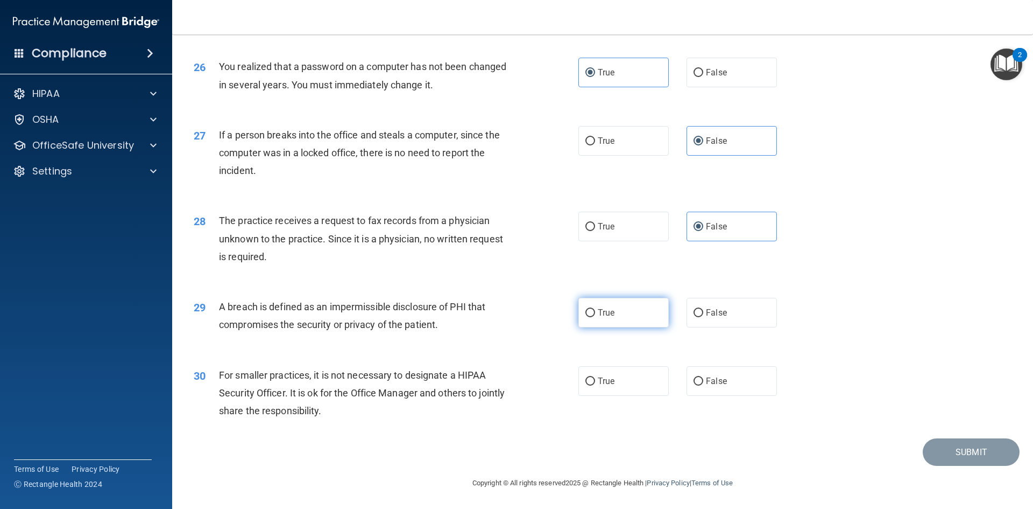
radio input "true"
click at [703, 389] on label "False" at bounding box center [732, 381] width 90 height 30
click at [703, 385] on input "False" at bounding box center [699, 381] width 10 height 8
radio input "true"
click at [955, 444] on button "Submit" at bounding box center [971, 451] width 97 height 27
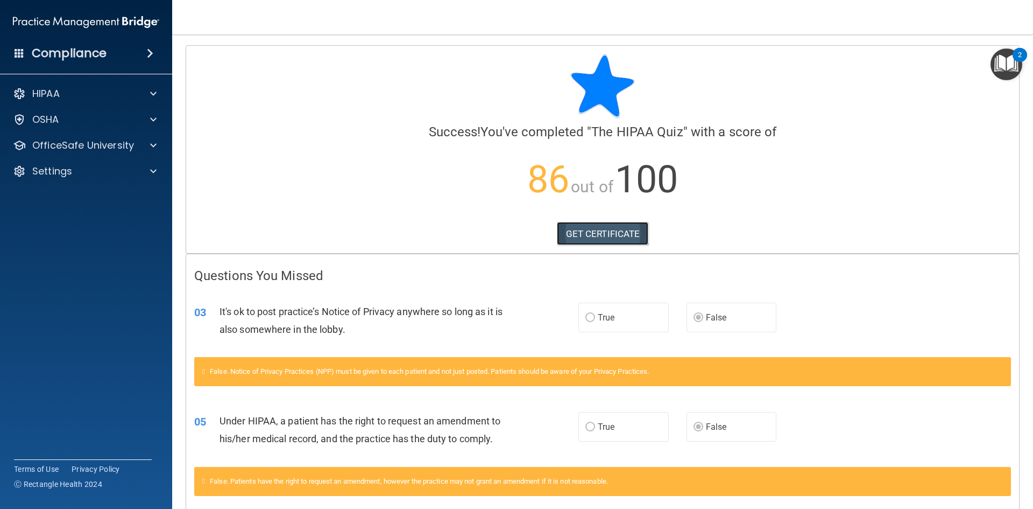
click at [560, 238] on link "GET CERTIFICATE" at bounding box center [603, 234] width 92 height 24
click at [131, 142] on p "OfficeSafe University" at bounding box center [83, 145] width 102 height 13
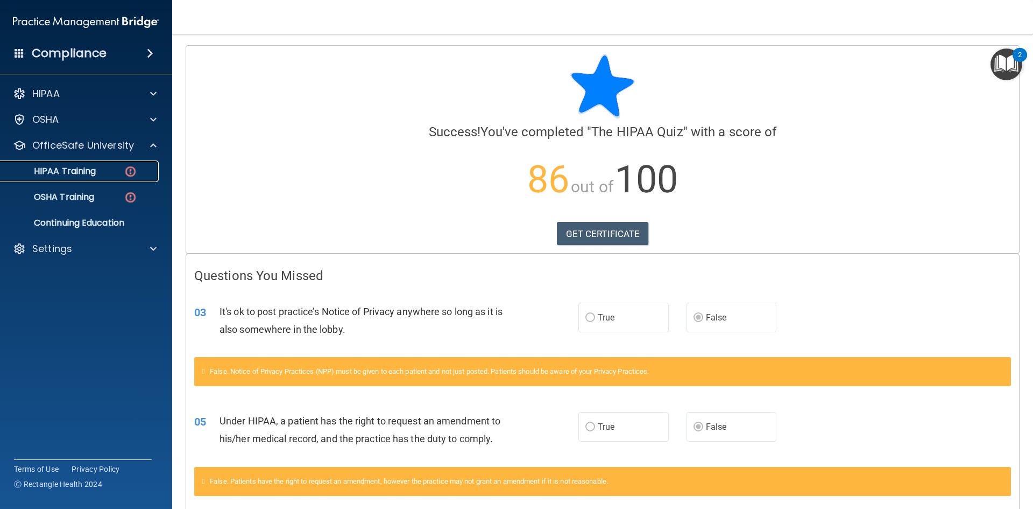
click at [94, 167] on p "HIPAA Training" at bounding box center [51, 171] width 89 height 11
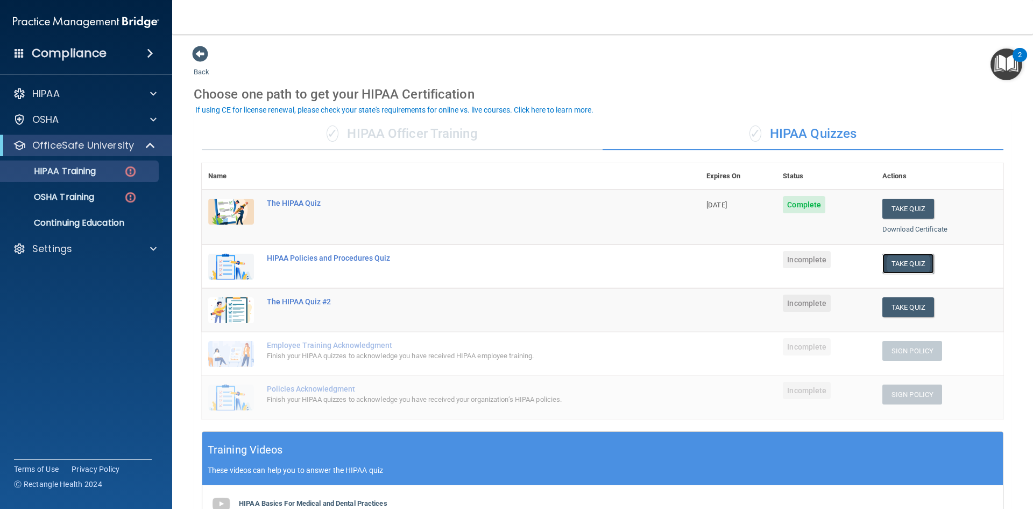
click at [896, 266] on button "Take Quiz" at bounding box center [908, 263] width 52 height 20
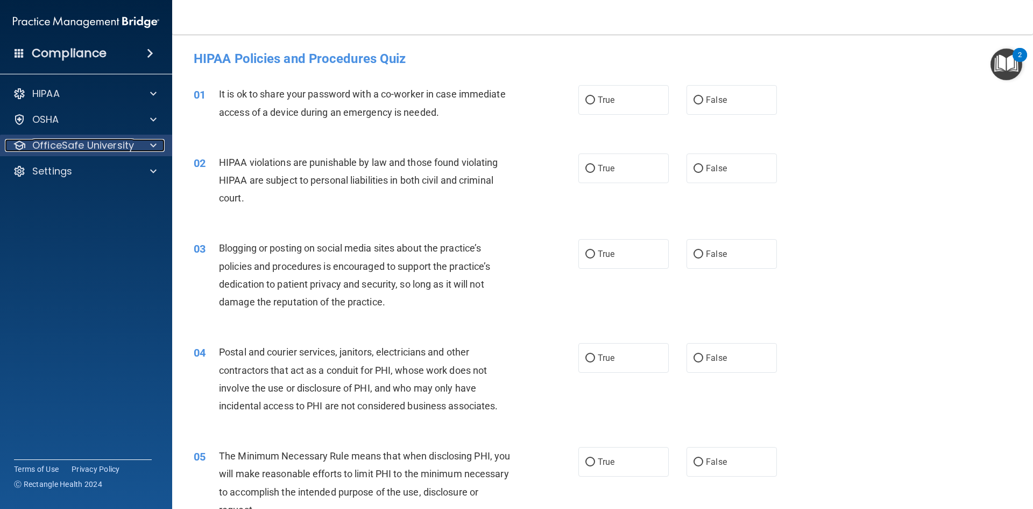
click at [109, 151] on p "OfficeSafe University" at bounding box center [83, 145] width 102 height 13
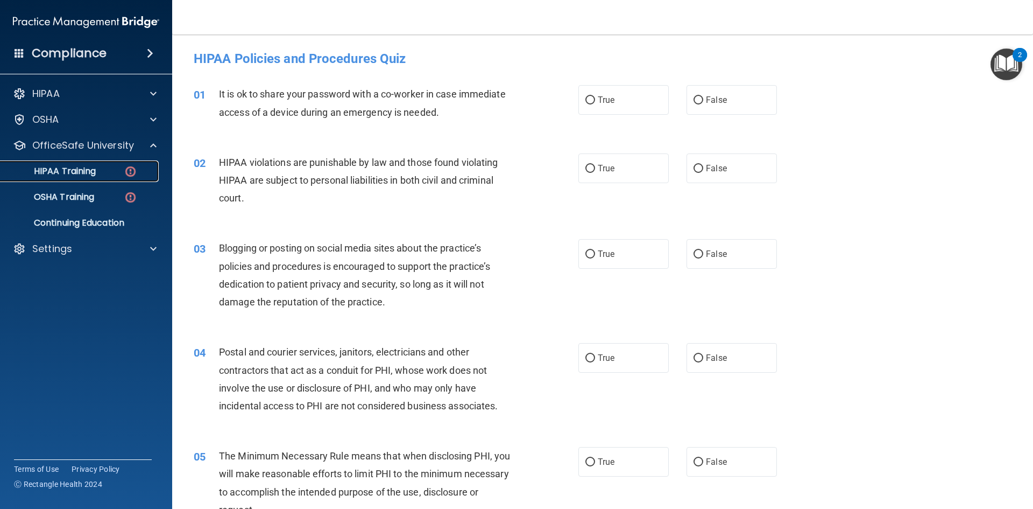
click at [103, 173] on div "HIPAA Training" at bounding box center [80, 171] width 147 height 11
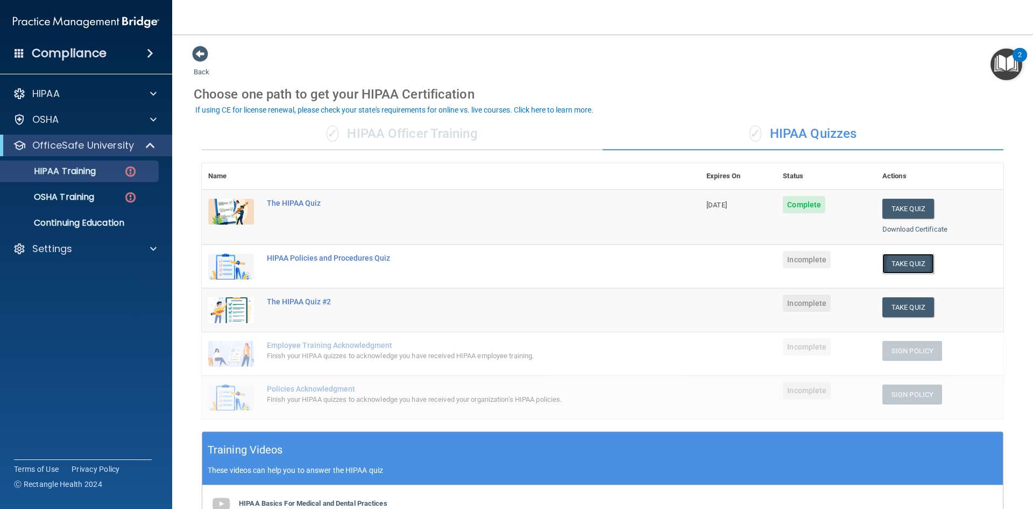
click at [890, 266] on button "Take Quiz" at bounding box center [908, 263] width 52 height 20
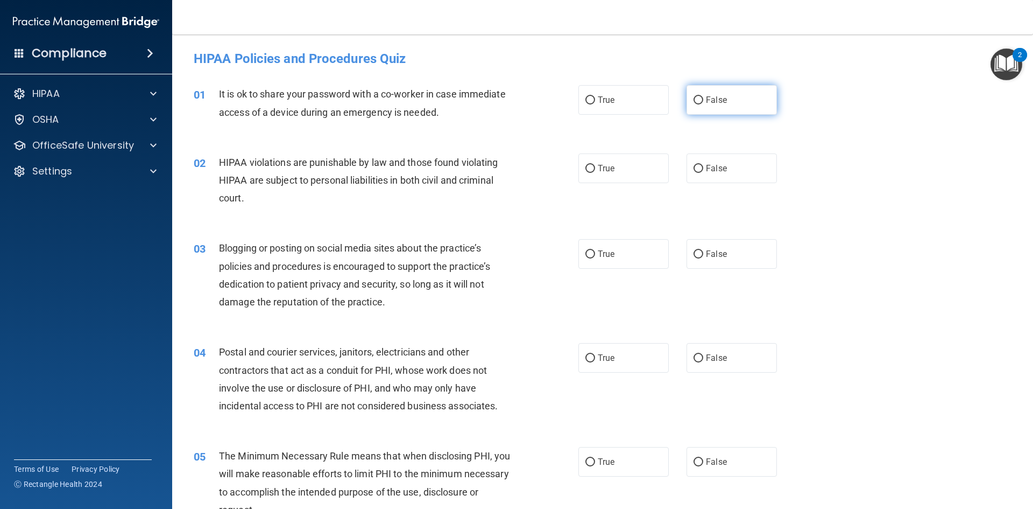
click at [733, 93] on label "False" at bounding box center [732, 100] width 90 height 30
click at [703, 96] on input "False" at bounding box center [699, 100] width 10 height 8
radio input "true"
click at [632, 179] on label "True" at bounding box center [623, 168] width 90 height 30
click at [595, 173] on input "True" at bounding box center [590, 169] width 10 height 8
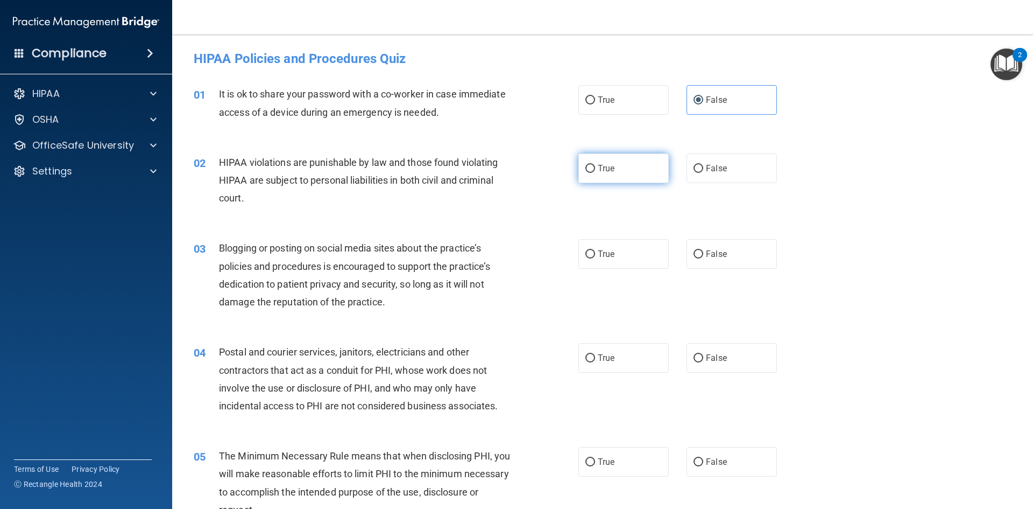
radio input "true"
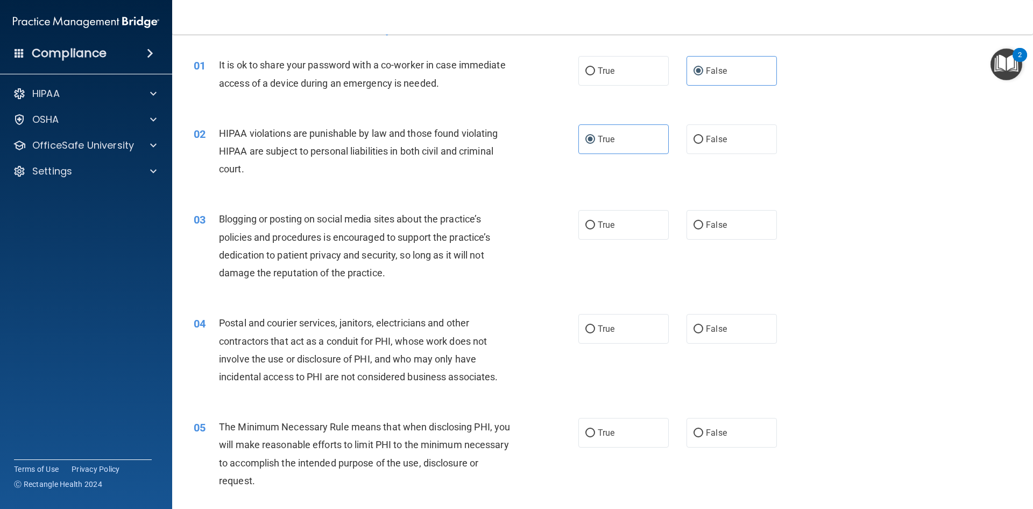
scroll to position [54, 0]
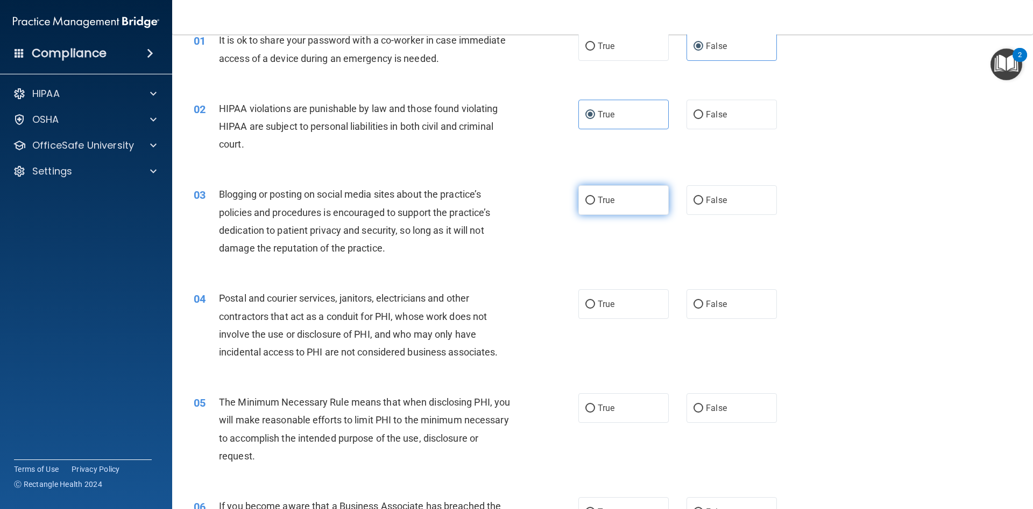
click at [606, 194] on label "True" at bounding box center [623, 200] width 90 height 30
click at [595, 196] on input "True" at bounding box center [590, 200] width 10 height 8
radio input "true"
click at [738, 196] on label "False" at bounding box center [732, 200] width 90 height 30
click at [703, 196] on input "False" at bounding box center [699, 200] width 10 height 8
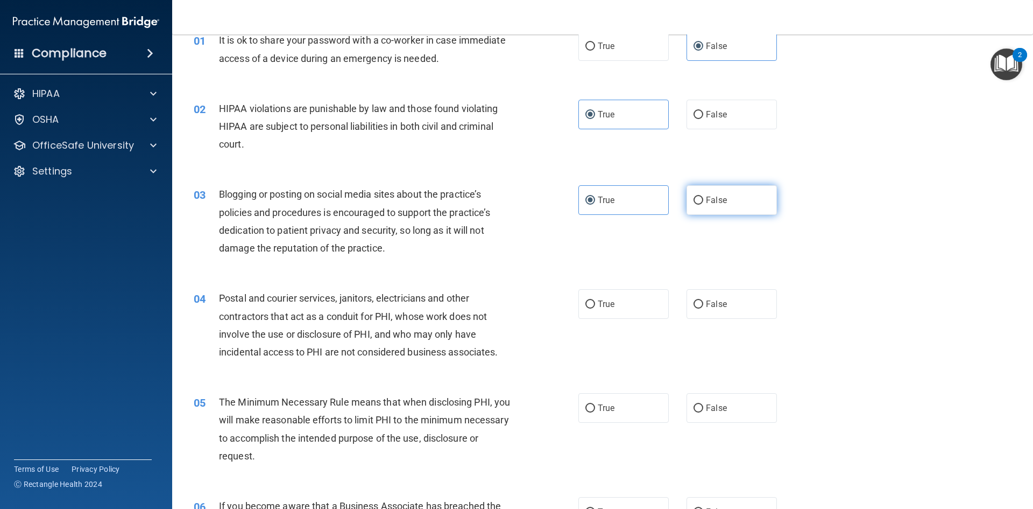
radio input "true"
radio input "false"
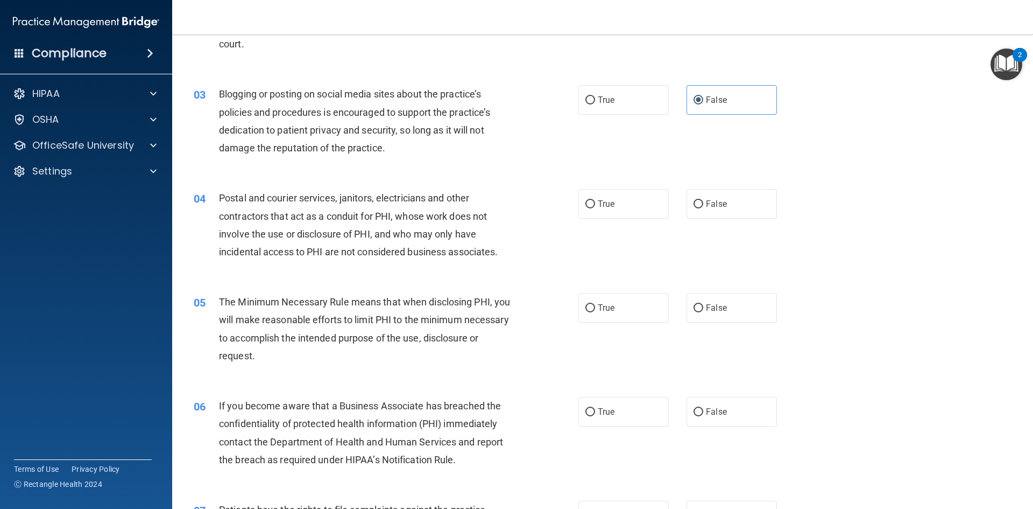
scroll to position [161, 0]
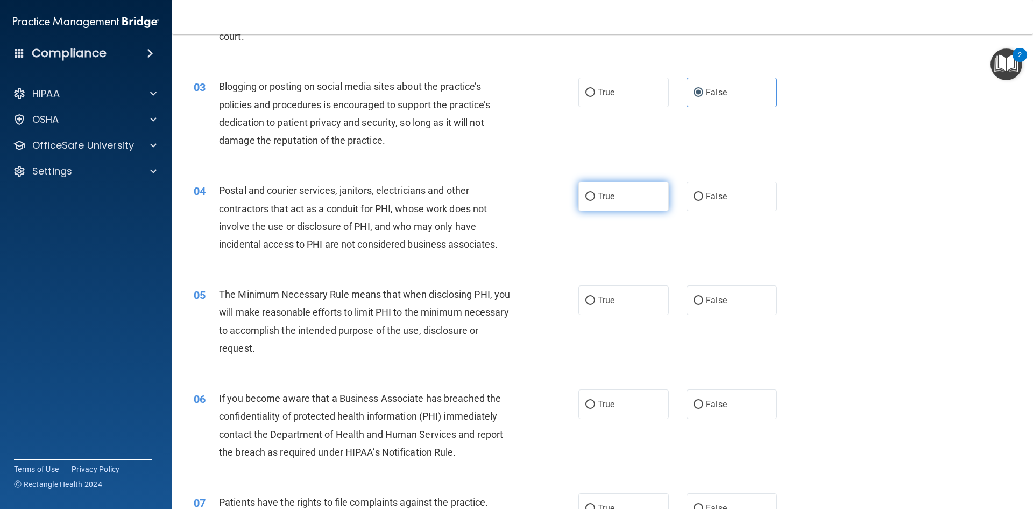
click at [618, 196] on label "True" at bounding box center [623, 196] width 90 height 30
click at [595, 196] on input "True" at bounding box center [590, 197] width 10 height 8
radio input "true"
click at [725, 198] on label "False" at bounding box center [732, 196] width 90 height 30
click at [703, 198] on input "False" at bounding box center [699, 197] width 10 height 8
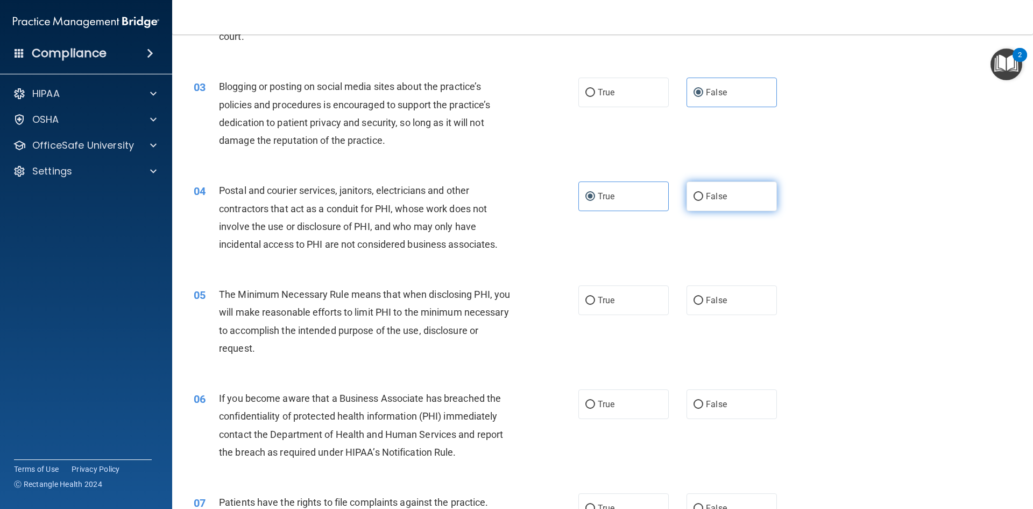
radio input "true"
radio input "false"
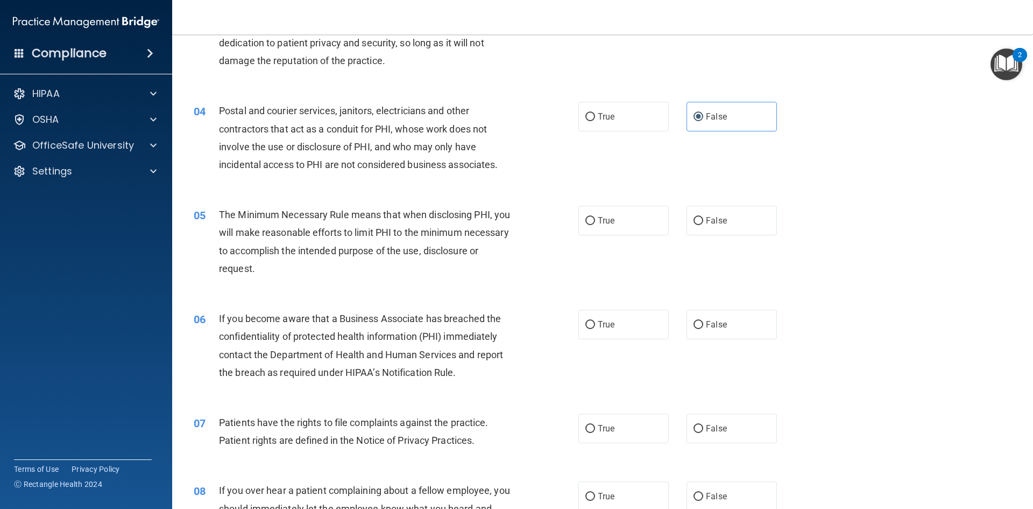
scroll to position [269, 0]
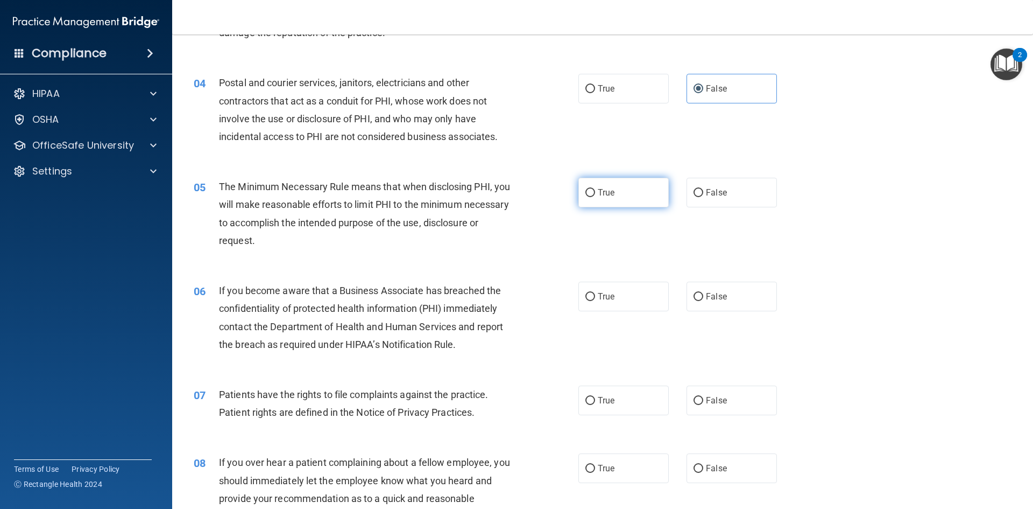
click at [631, 193] on label "True" at bounding box center [623, 193] width 90 height 30
click at [595, 193] on input "True" at bounding box center [590, 193] width 10 height 8
radio input "true"
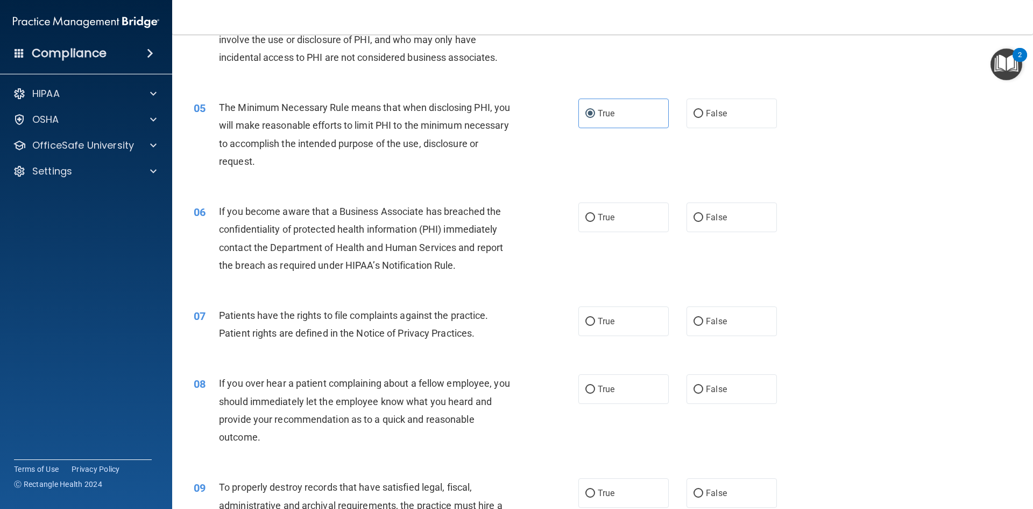
scroll to position [377, 0]
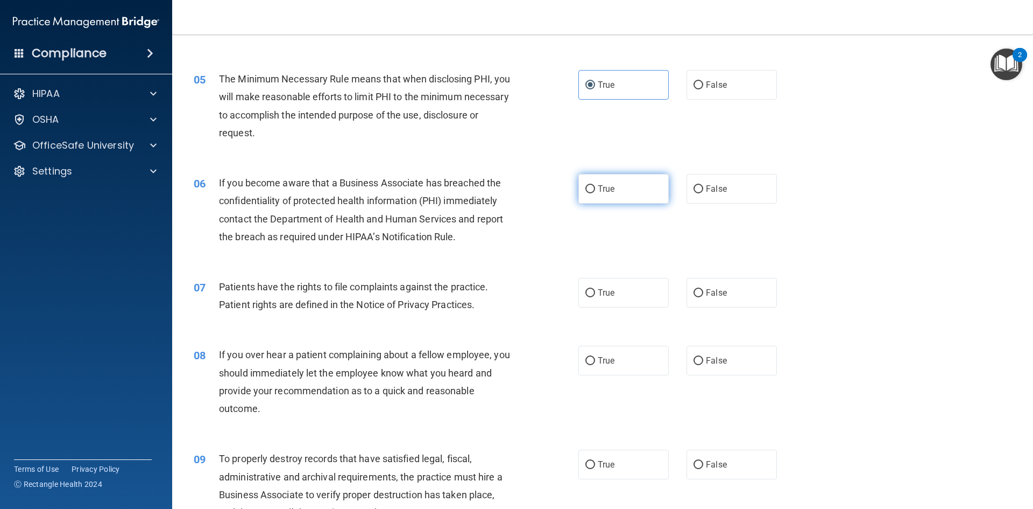
click at [598, 192] on span "True" at bounding box center [606, 188] width 17 height 10
click at [595, 192] on input "True" at bounding box center [590, 189] width 10 height 8
radio input "true"
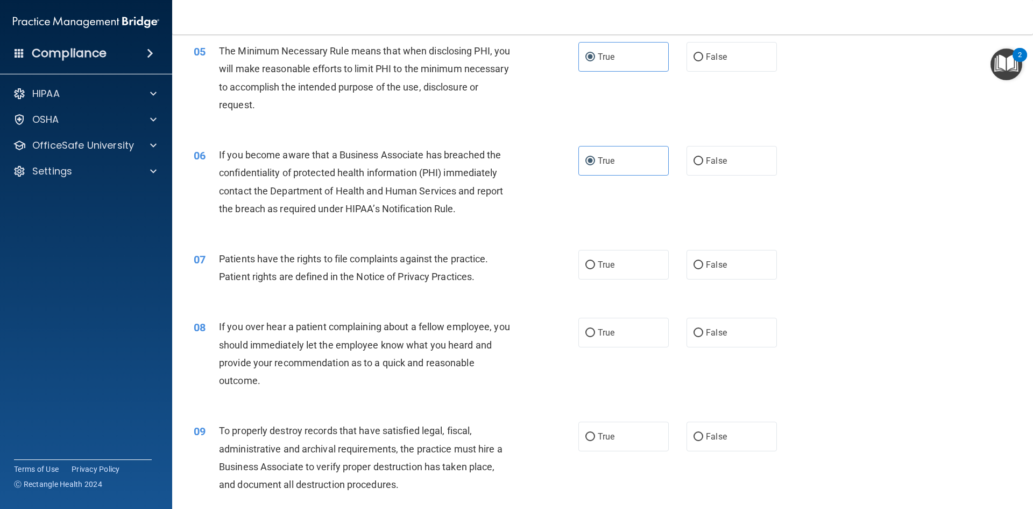
scroll to position [484, 0]
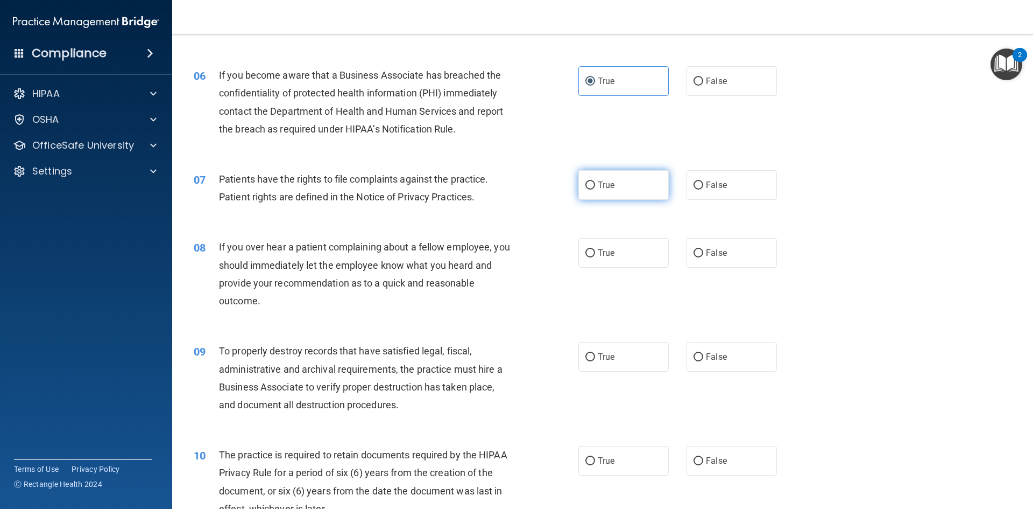
click at [617, 190] on label "True" at bounding box center [623, 185] width 90 height 30
click at [595, 189] on input "True" at bounding box center [590, 185] width 10 height 8
radio input "true"
click at [688, 251] on label "False" at bounding box center [732, 253] width 90 height 30
click at [694, 251] on input "False" at bounding box center [699, 253] width 10 height 8
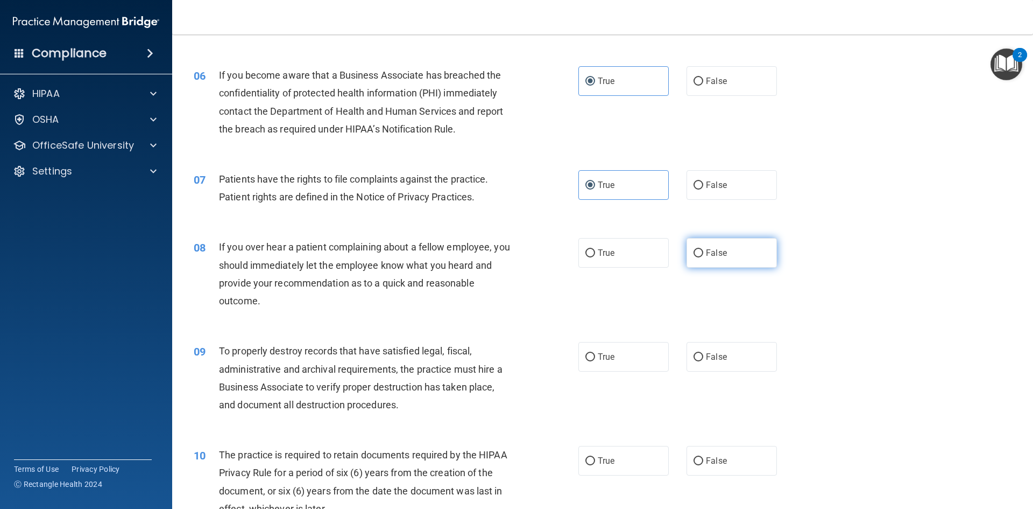
radio input "true"
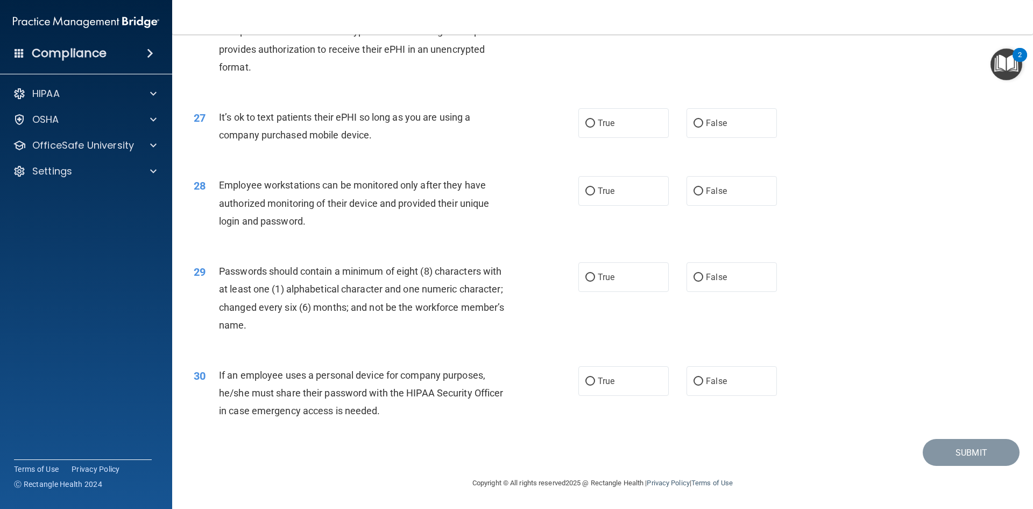
scroll to position [2193, 0]
click at [593, 123] on label "True" at bounding box center [623, 123] width 90 height 30
click at [593, 123] on input "True" at bounding box center [590, 123] width 10 height 8
radio input "true"
click at [693, 389] on label "False" at bounding box center [732, 381] width 90 height 30
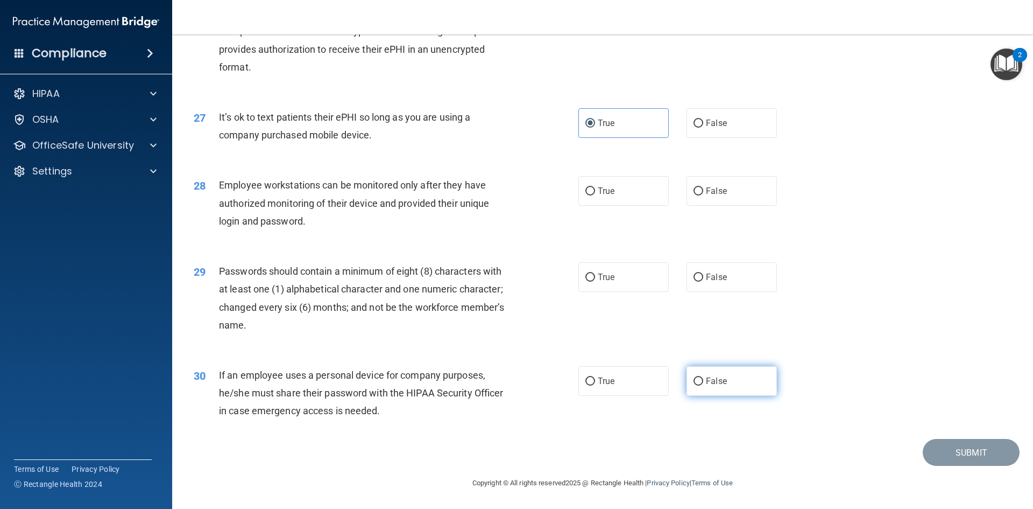
click at [694, 385] on input "False" at bounding box center [699, 381] width 10 height 8
radio input "true"
click at [597, 281] on label "True" at bounding box center [623, 277] width 90 height 30
click at [595, 281] on input "True" at bounding box center [590, 277] width 10 height 8
radio input "true"
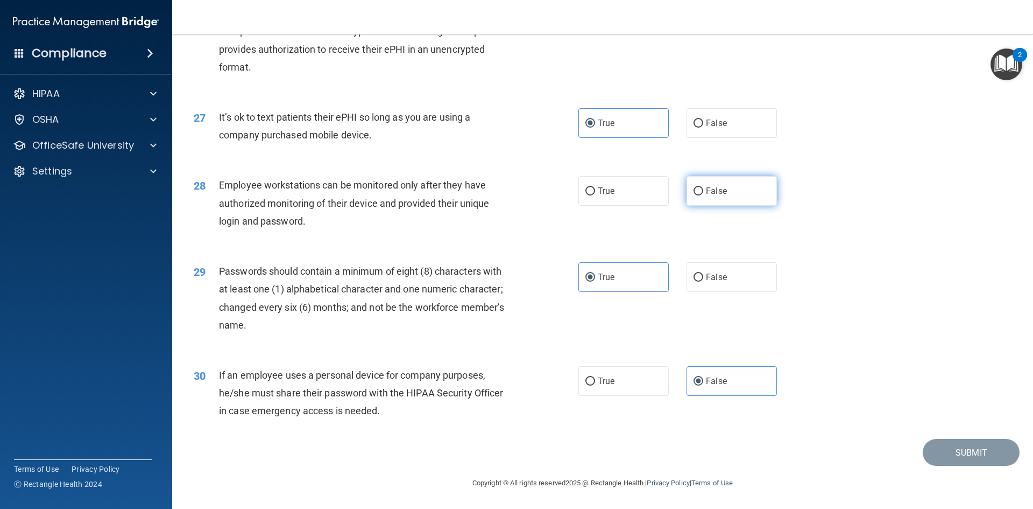
click at [703, 204] on label "False" at bounding box center [732, 191] width 90 height 30
click at [703, 195] on input "False" at bounding box center [699, 191] width 10 height 8
radio input "true"
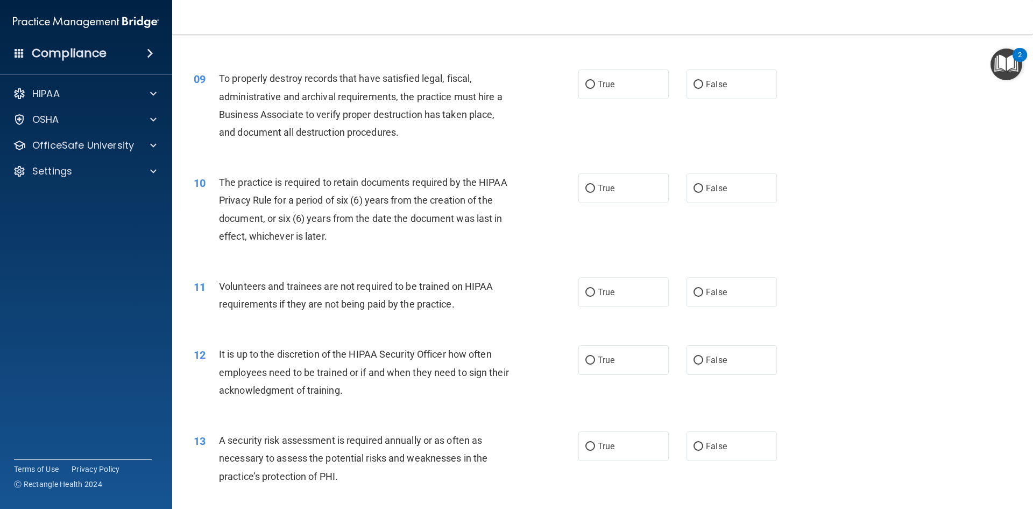
scroll to position [794, 0]
